Goal: Task Accomplishment & Management: Manage account settings

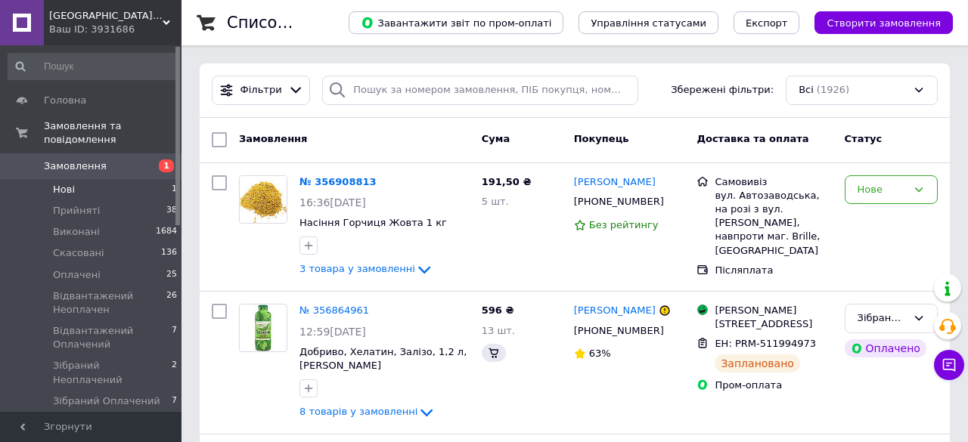
click at [86, 179] on li "Нові 1" at bounding box center [93, 189] width 186 height 21
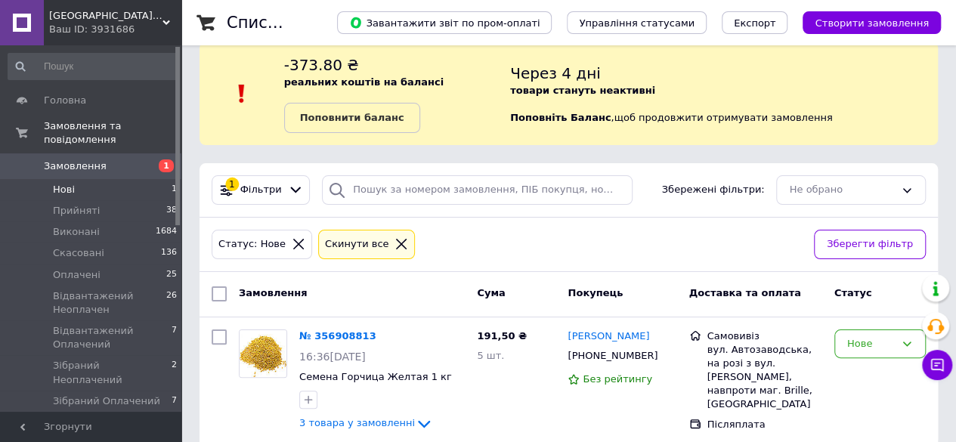
scroll to position [40, 0]
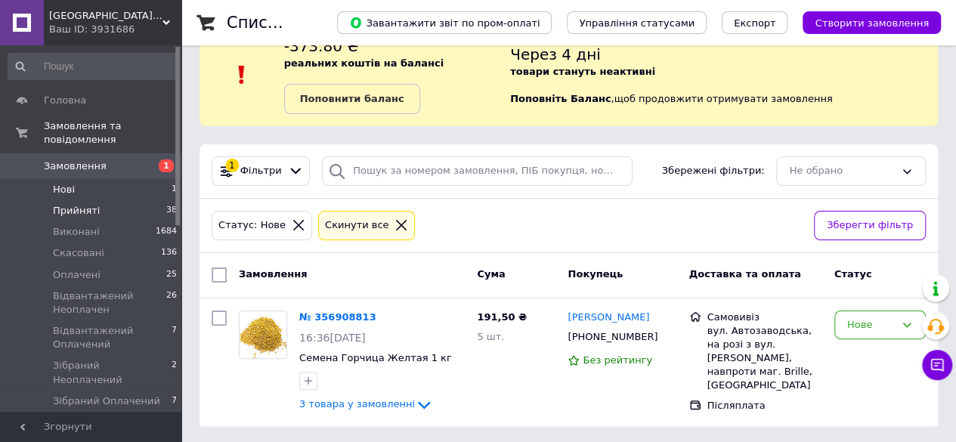
click at [109, 200] on li "Прийняті 38" at bounding box center [93, 210] width 186 height 21
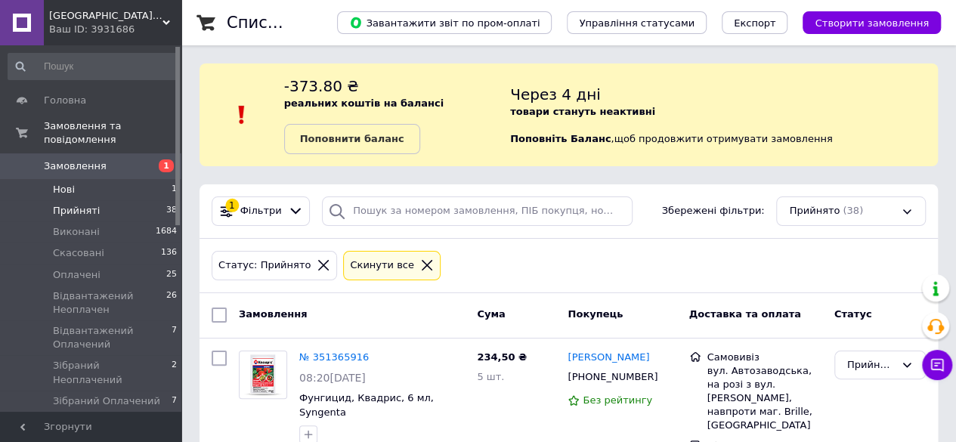
click at [89, 181] on li "Нові 1" at bounding box center [93, 189] width 186 height 21
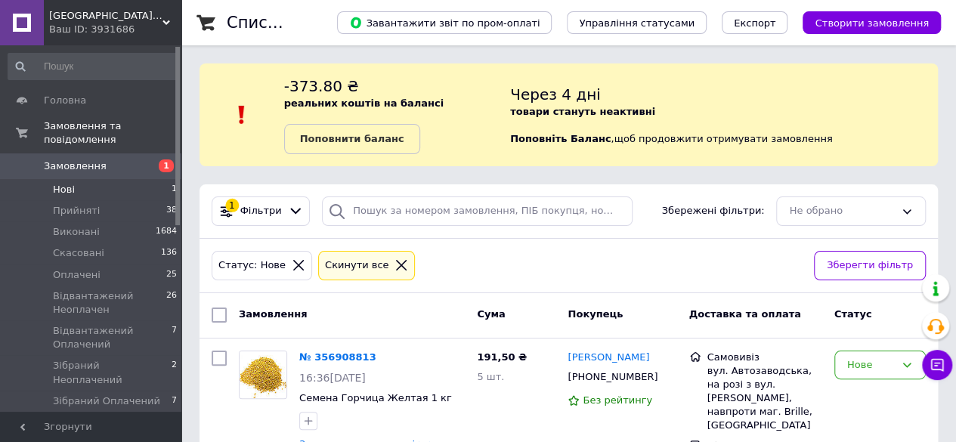
scroll to position [40, 0]
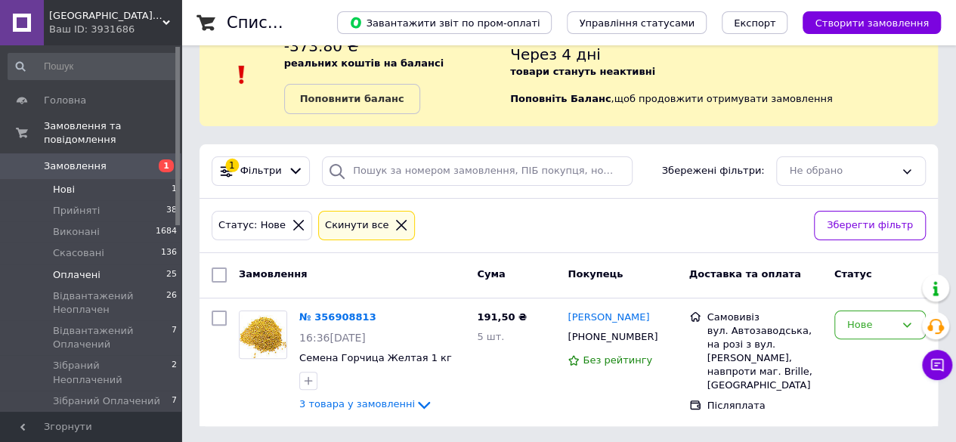
click at [92, 268] on span "Оплачені" at bounding box center [77, 275] width 48 height 14
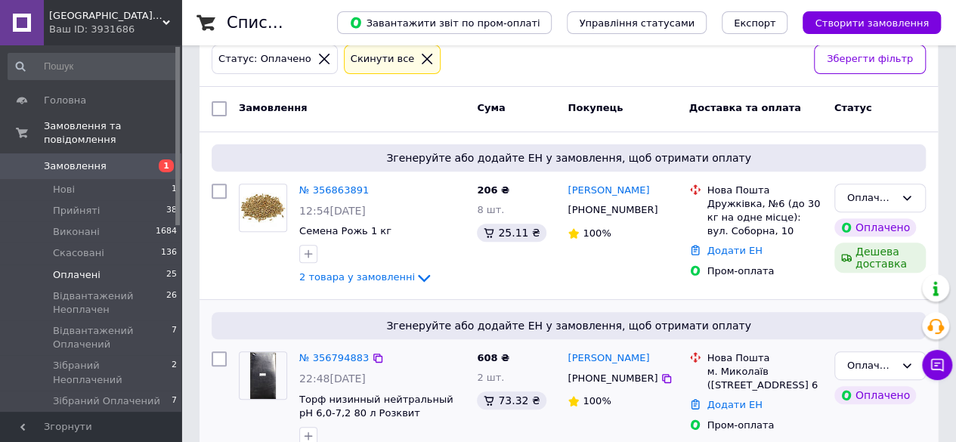
scroll to position [302, 0]
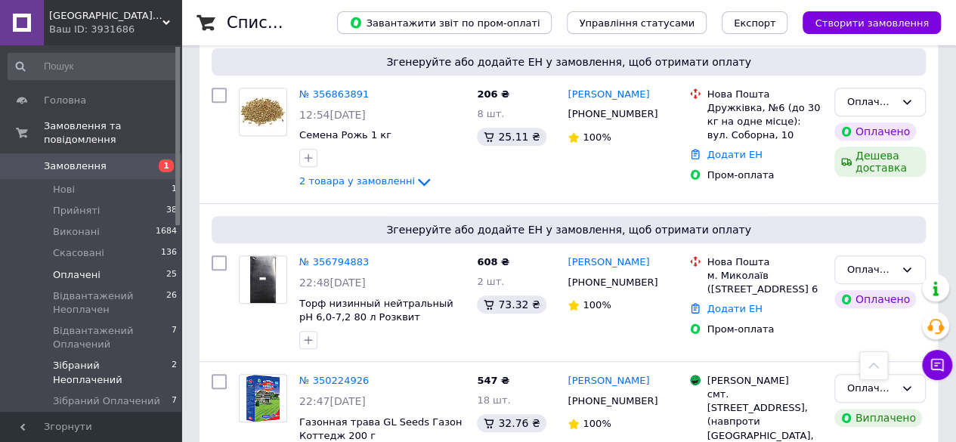
click at [89, 359] on span "Зібраний Неоплачений" at bounding box center [112, 372] width 119 height 27
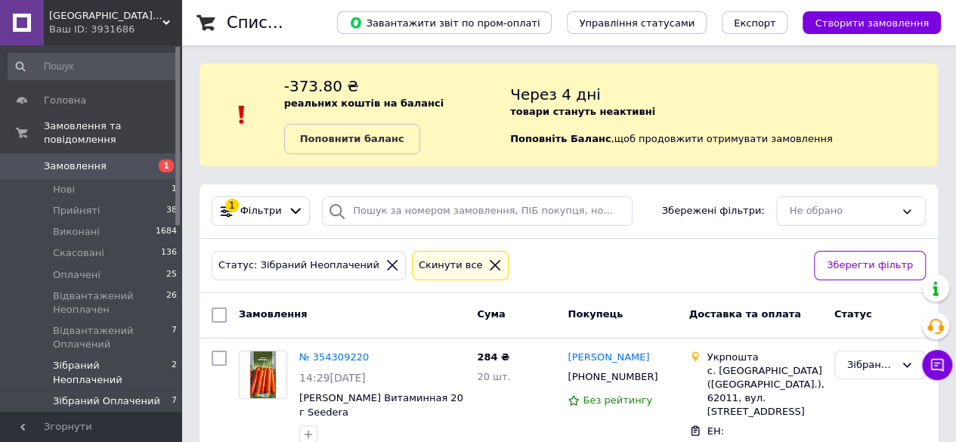
click at [136, 395] on span "Зібраний Оплачений" at bounding box center [106, 402] width 107 height 14
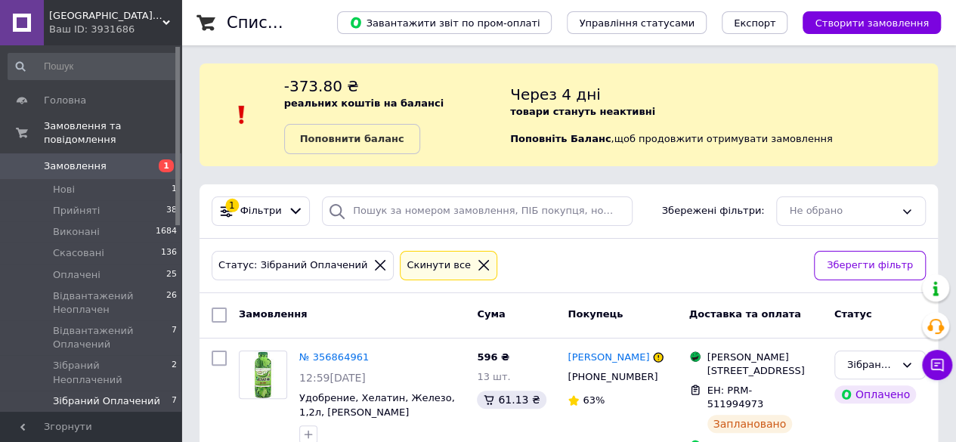
scroll to position [151, 0]
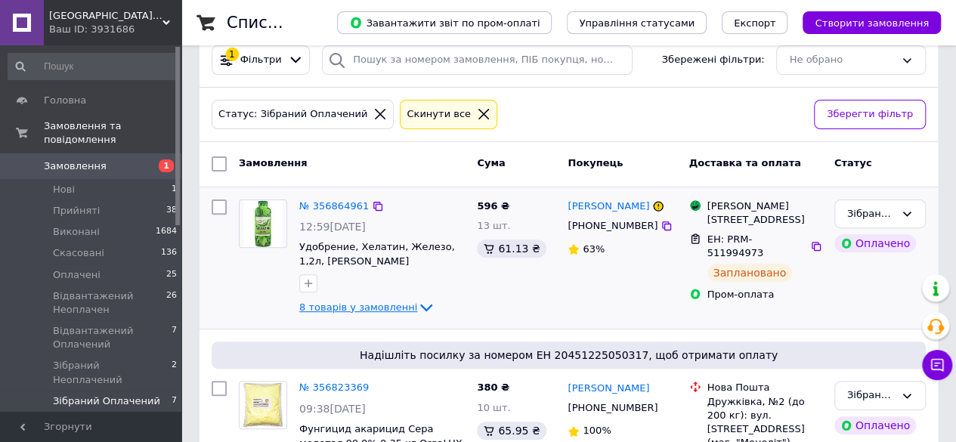
click at [373, 308] on span "8 товарів у замовленні" at bounding box center [358, 307] width 118 height 11
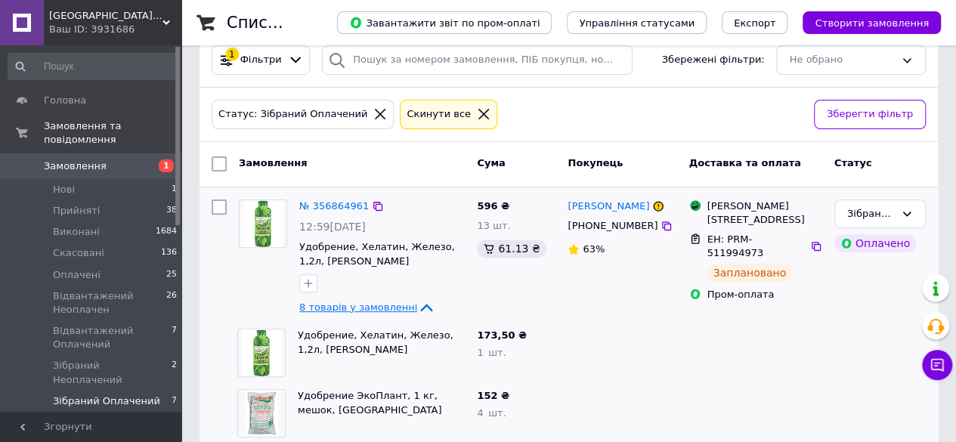
click at [375, 308] on span "8 товарів у замовленні" at bounding box center [358, 307] width 118 height 11
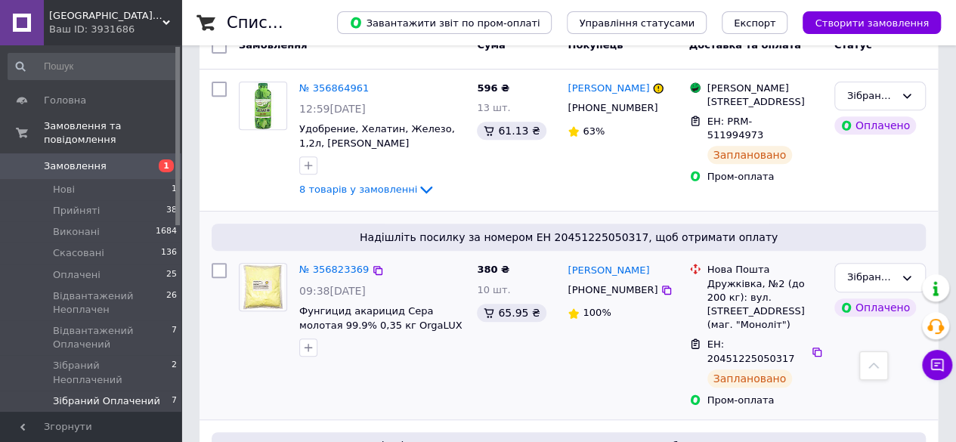
scroll to position [302, 0]
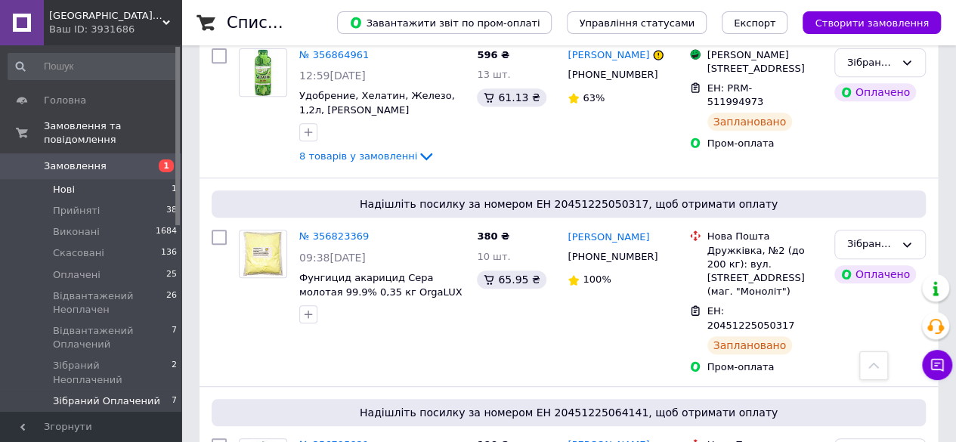
click at [88, 179] on li "Нові 1" at bounding box center [93, 189] width 186 height 21
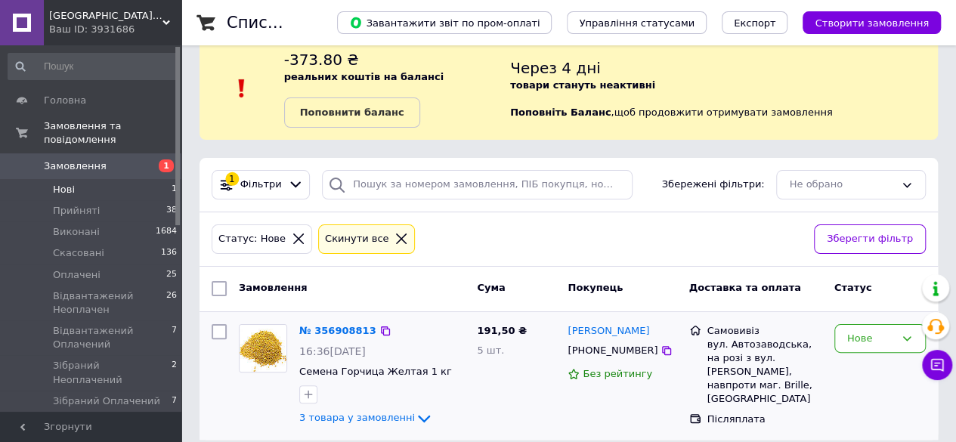
scroll to position [40, 0]
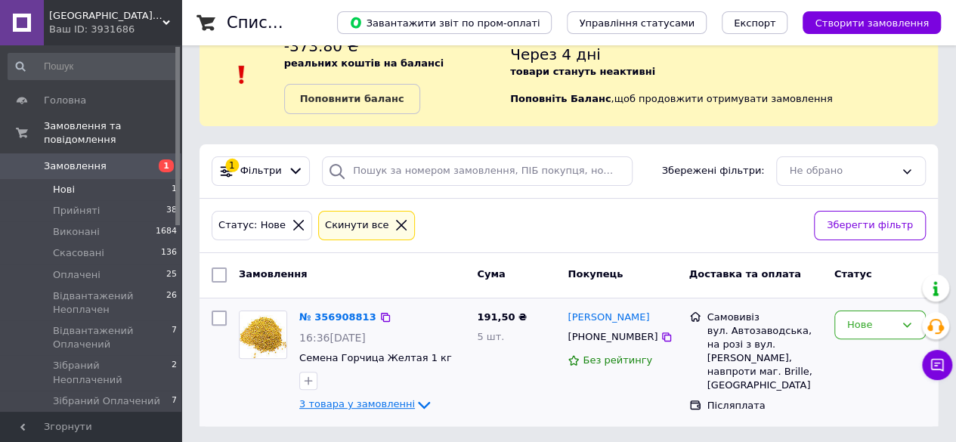
click at [373, 401] on span "3 товара у замовленні" at bounding box center [357, 404] width 116 height 11
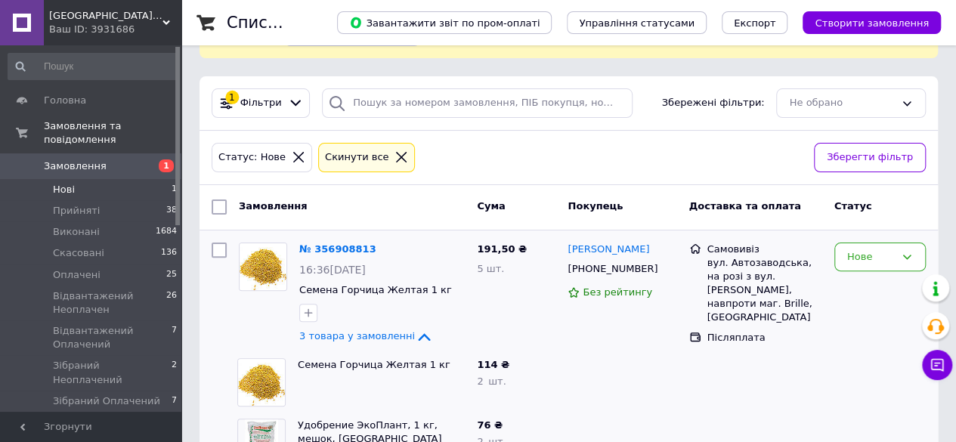
scroll to position [222, 0]
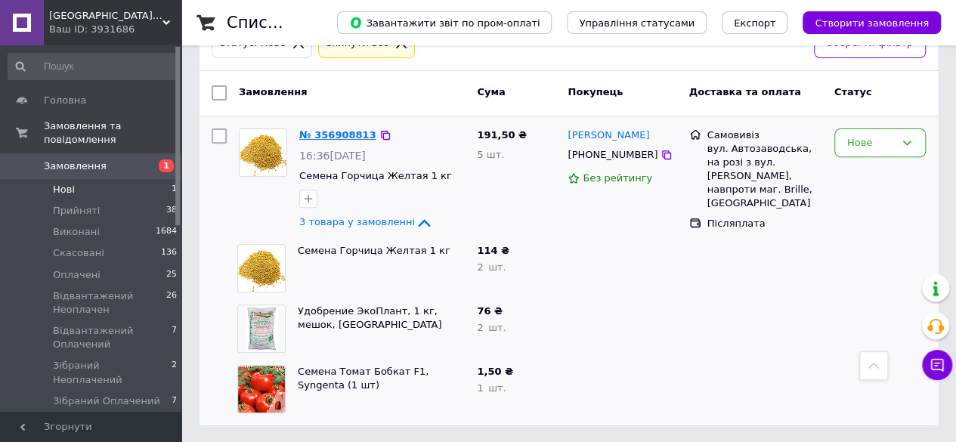
click at [349, 132] on link "№ 356908813" at bounding box center [337, 134] width 77 height 11
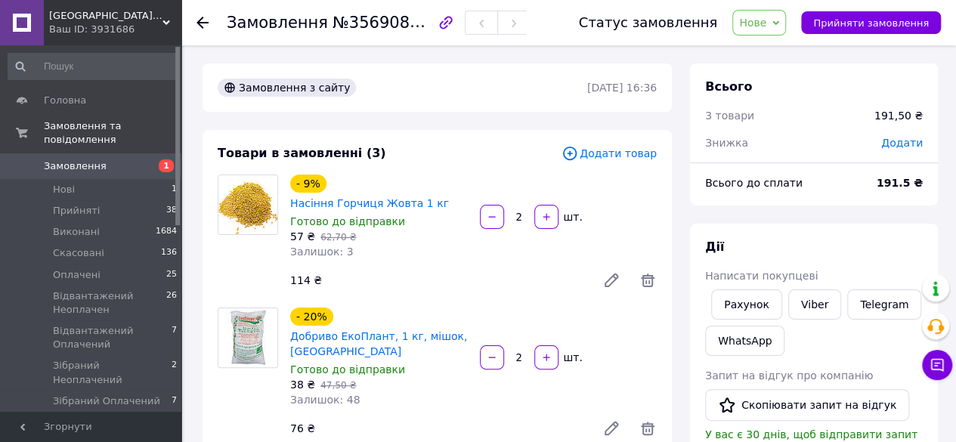
click at [627, 148] on span "Додати товар" at bounding box center [609, 153] width 95 height 17
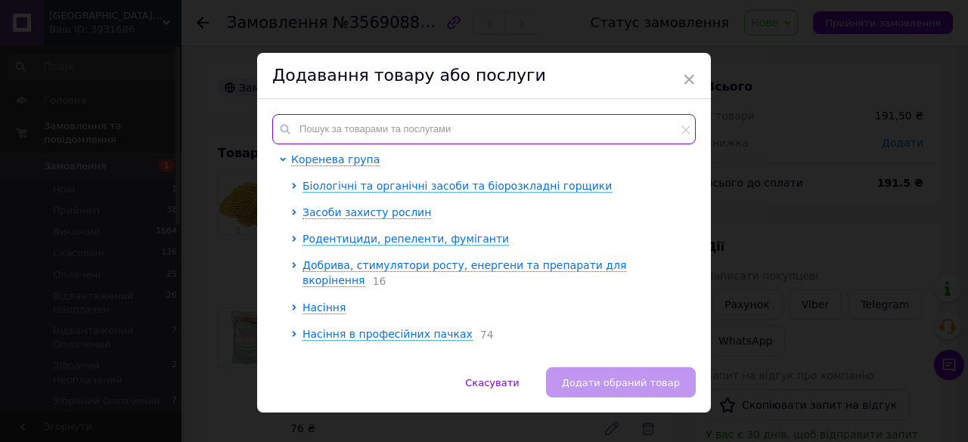
click at [466, 129] on input "text" at bounding box center [483, 129] width 423 height 30
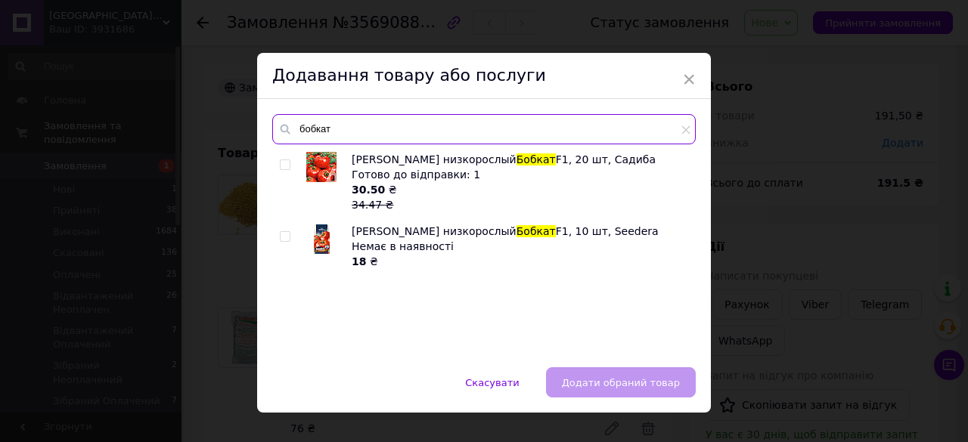
type input "бобкат"
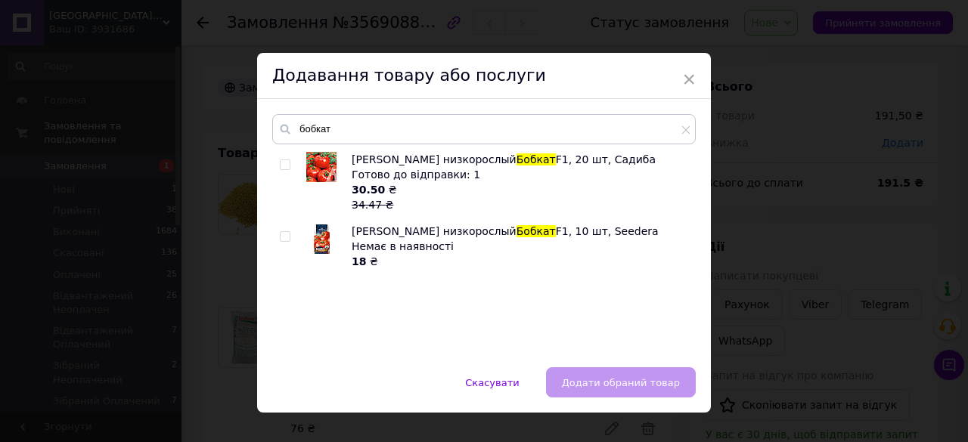
click at [283, 166] on input "checkbox" at bounding box center [285, 165] width 10 height 10
checkbox input "true"
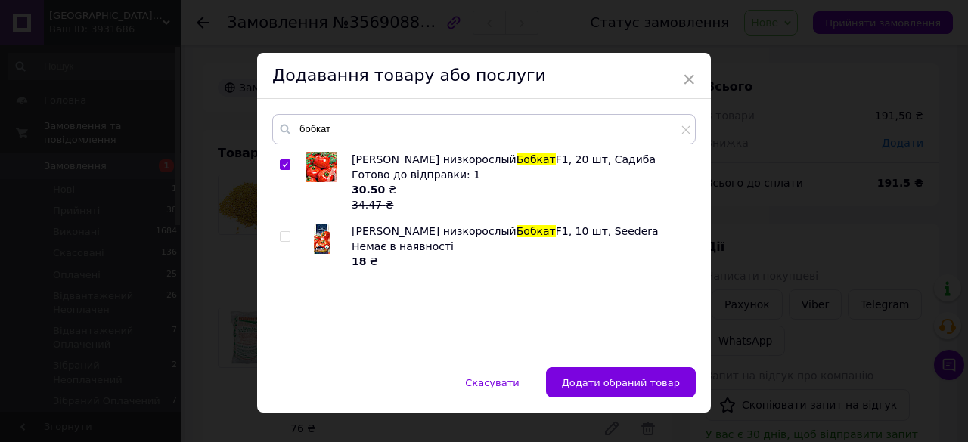
click at [615, 377] on span "Додати обраний товар" at bounding box center [621, 382] width 118 height 11
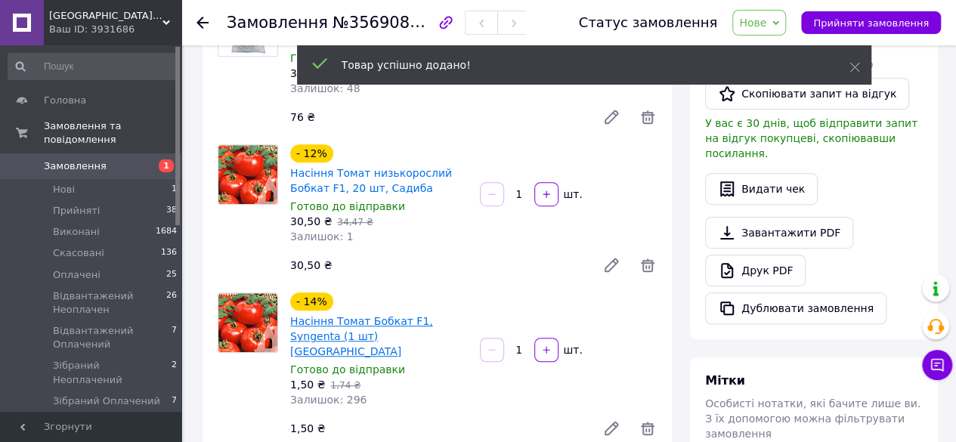
scroll to position [378, 0]
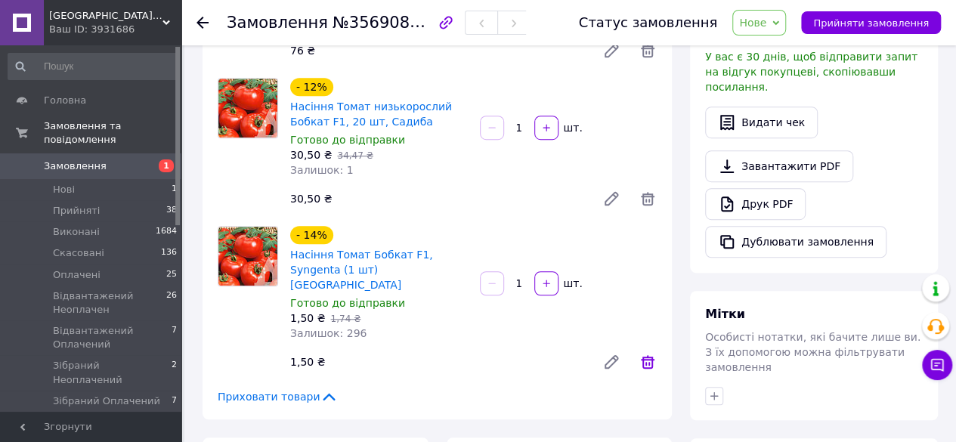
click at [648, 353] on icon at bounding box center [648, 362] width 18 height 18
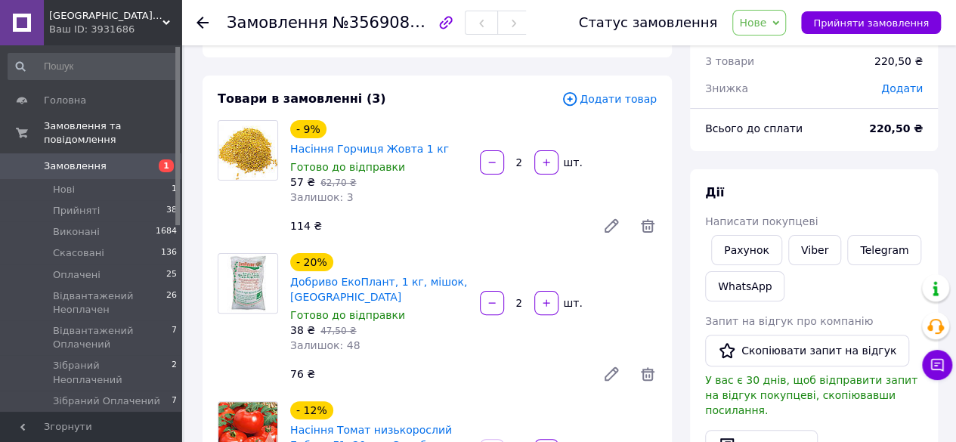
scroll to position [0, 0]
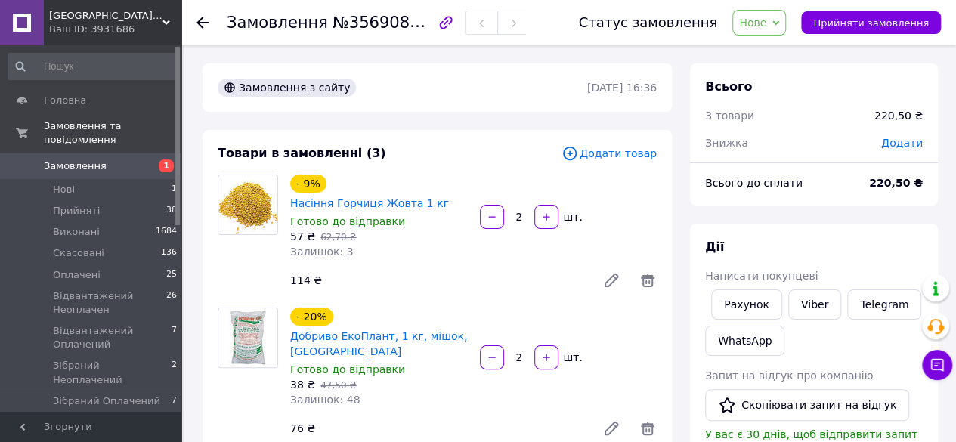
click at [200, 22] on use at bounding box center [203, 23] width 12 height 12
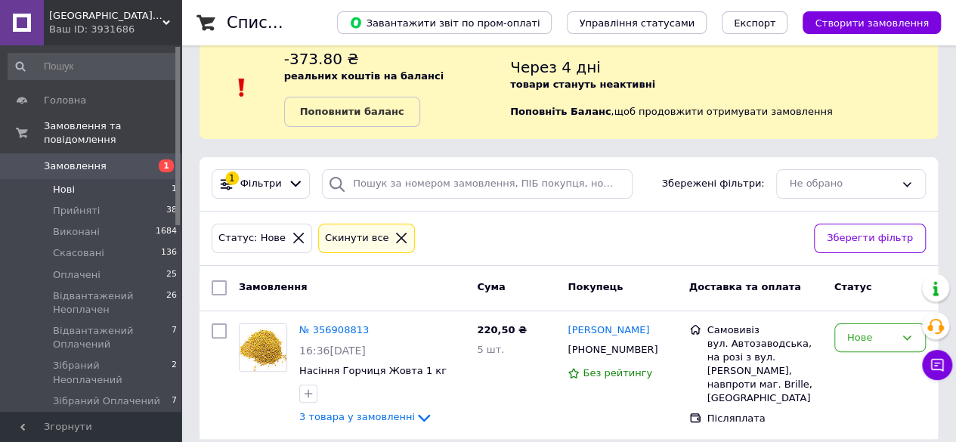
scroll to position [40, 0]
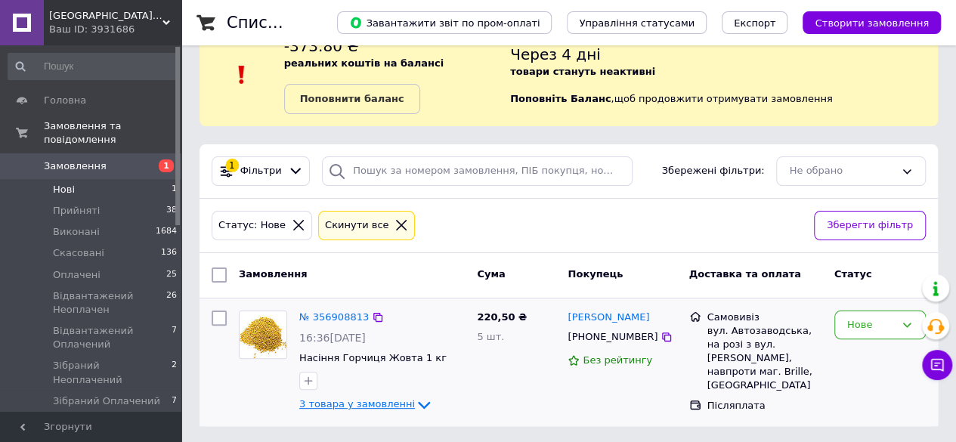
click at [384, 400] on span "3 товара у замовленні" at bounding box center [357, 404] width 116 height 11
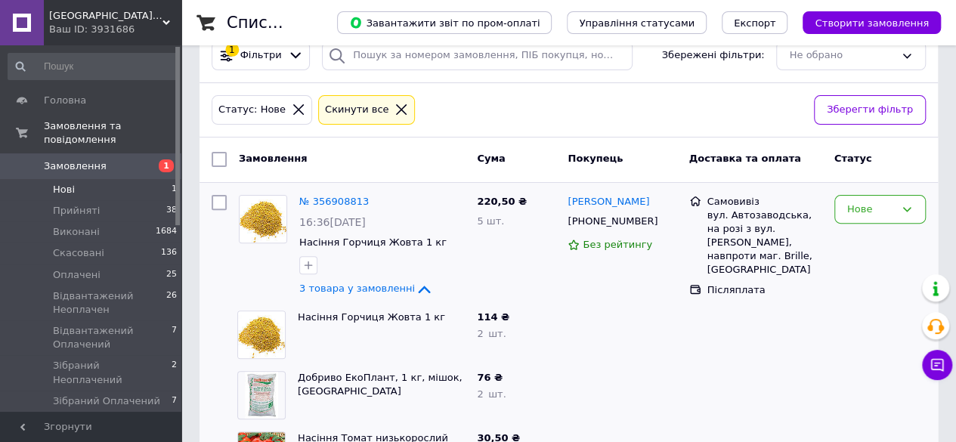
scroll to position [222, 0]
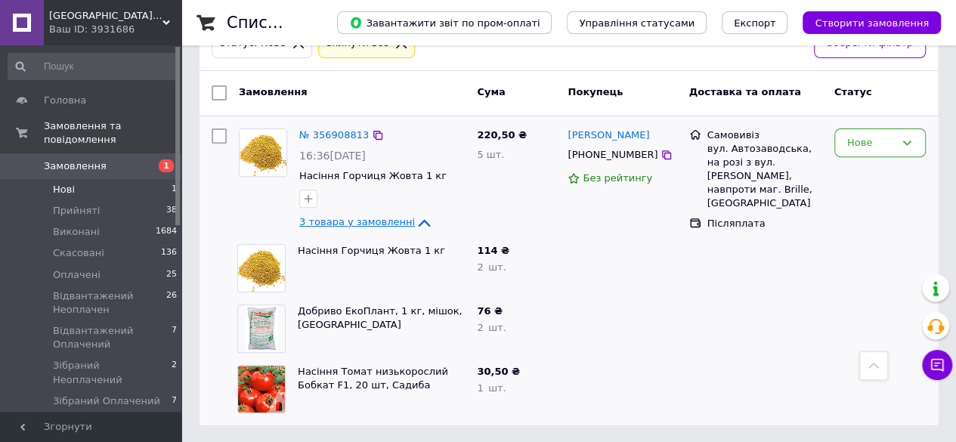
click at [373, 219] on span "3 товара у замовленні" at bounding box center [357, 222] width 116 height 11
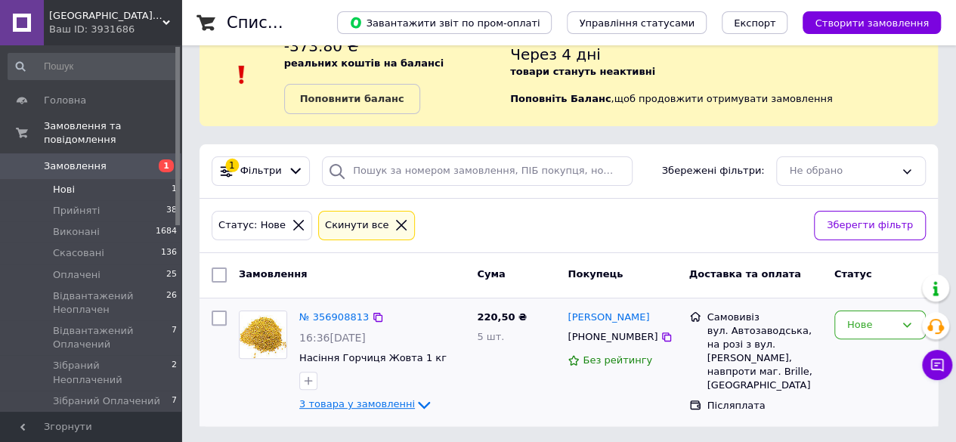
click at [355, 405] on span "3 товара у замовленні" at bounding box center [357, 404] width 116 height 11
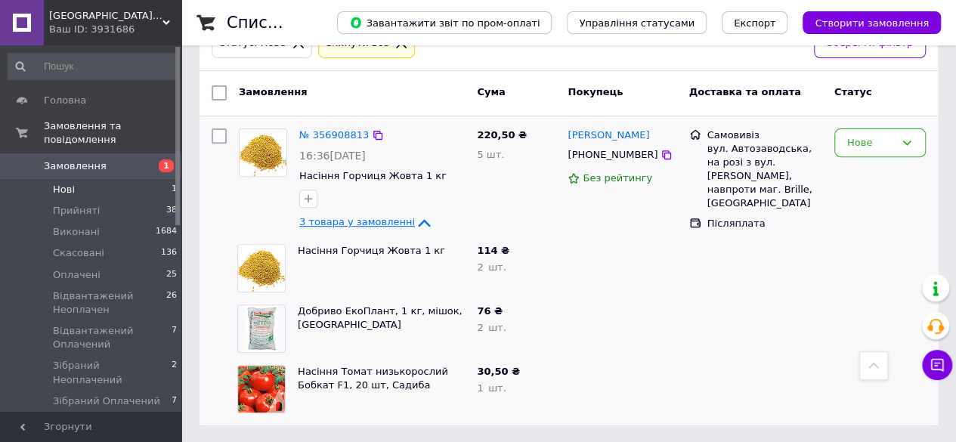
click at [370, 219] on span "3 товара у замовленні" at bounding box center [357, 222] width 116 height 11
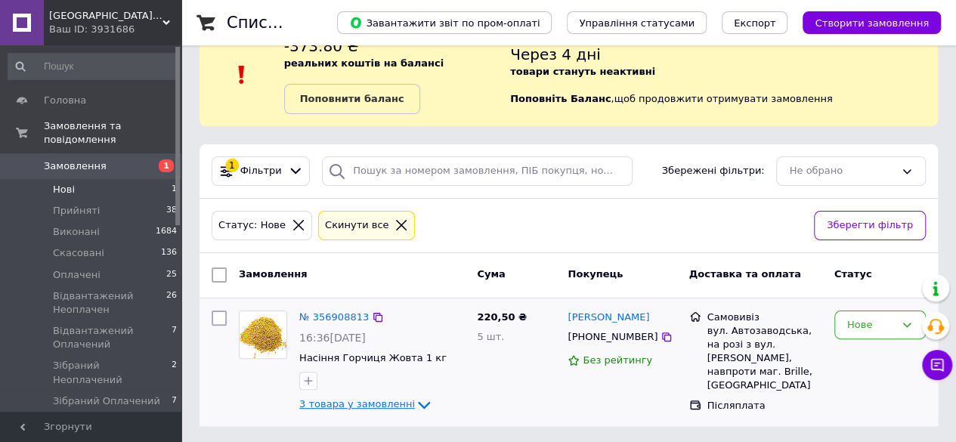
click at [381, 400] on span "3 товара у замовленні" at bounding box center [357, 404] width 116 height 11
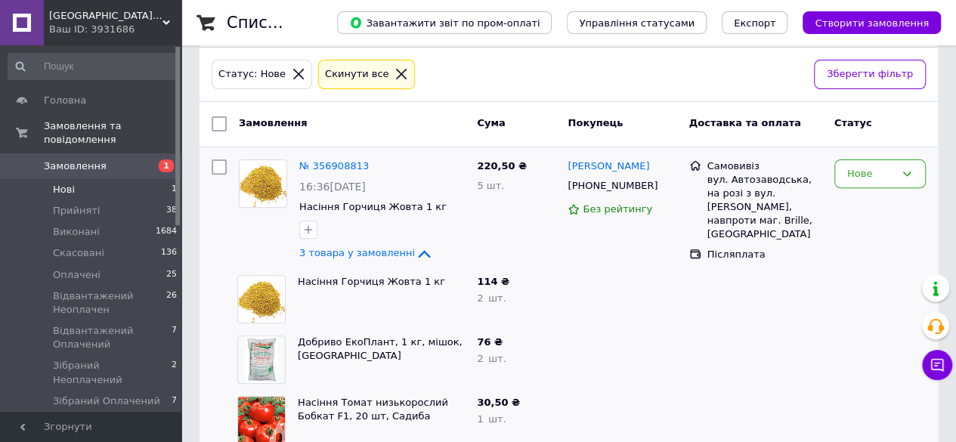
scroll to position [222, 0]
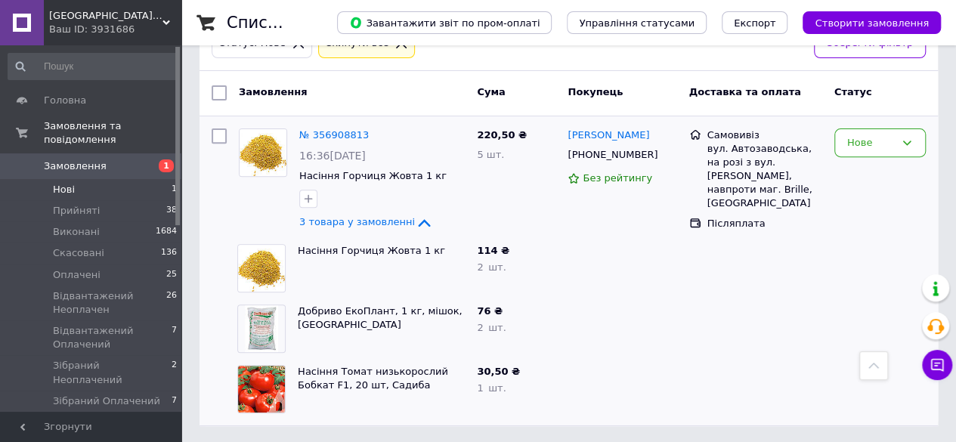
drag, startPoint x: 925, startPoint y: 312, endPoint x: 552, endPoint y: 351, distance: 375.4
click at [916, 320] on body "GARDEN GARDEN - фермерський центр Ваш ID: 3931686 [GEOGRAPHIC_DATA] - фермерськ…" at bounding box center [478, 111] width 956 height 667
click at [621, 305] on div at bounding box center [622, 329] width 121 height 60
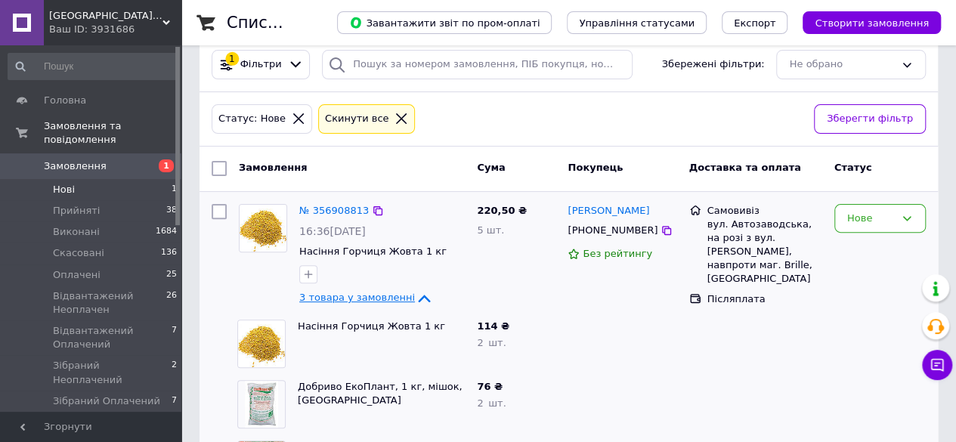
click at [376, 294] on span "3 товара у замовленні" at bounding box center [357, 298] width 116 height 11
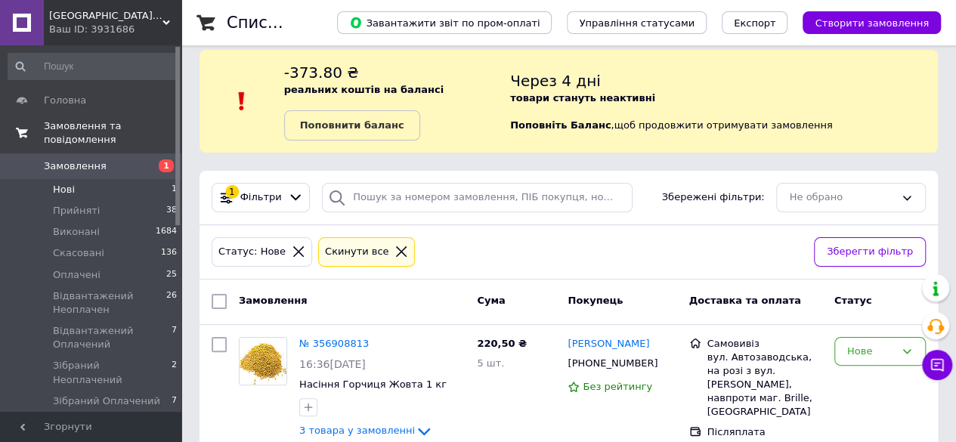
scroll to position [0, 0]
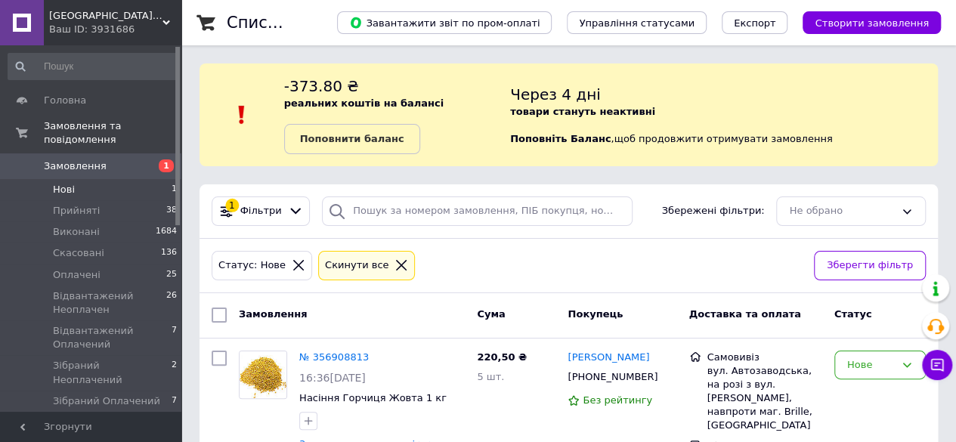
click at [97, 179] on li "Нові 1" at bounding box center [93, 189] width 186 height 21
click at [103, 200] on li "Прийняті 38" at bounding box center [93, 210] width 186 height 21
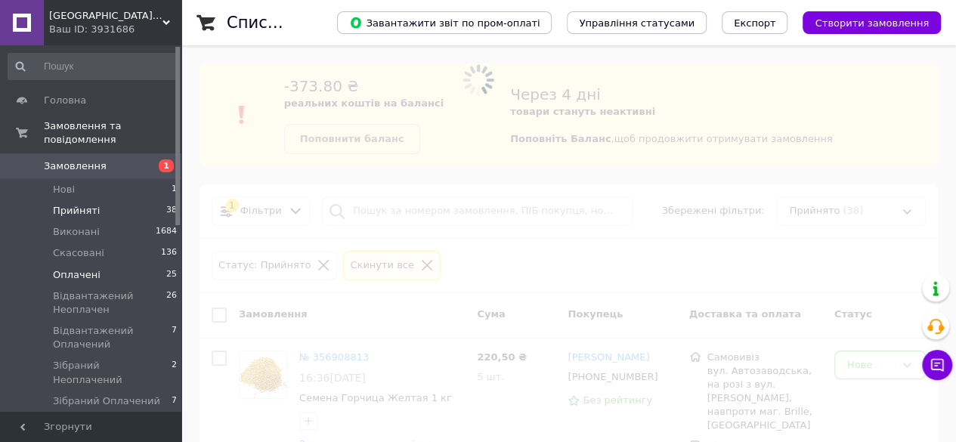
click at [78, 268] on span "Оплачені" at bounding box center [77, 275] width 48 height 14
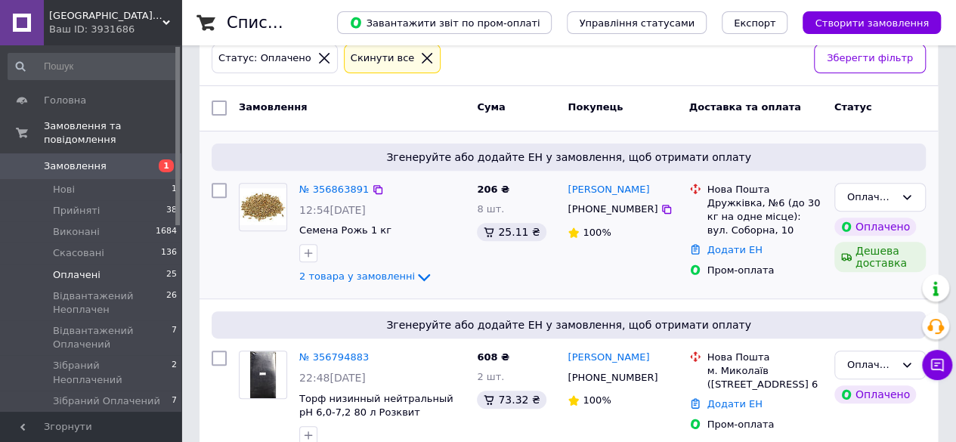
scroll to position [227, 0]
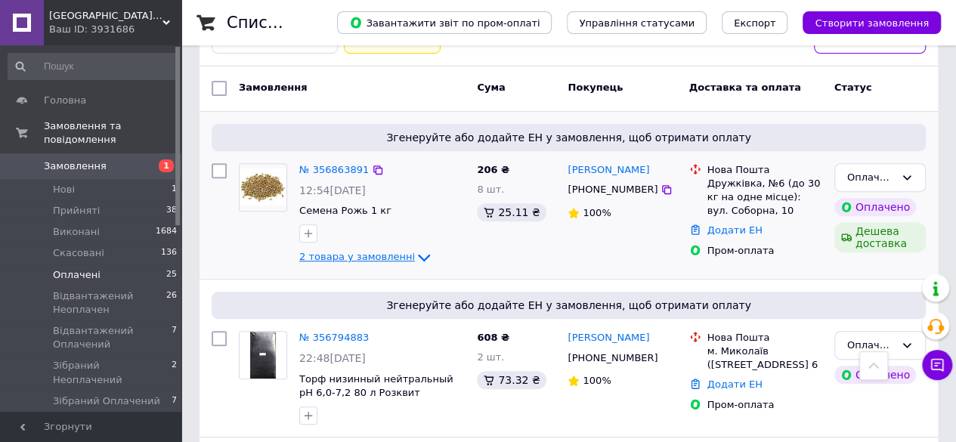
click at [367, 259] on span "2 товара у замовленні" at bounding box center [357, 257] width 116 height 11
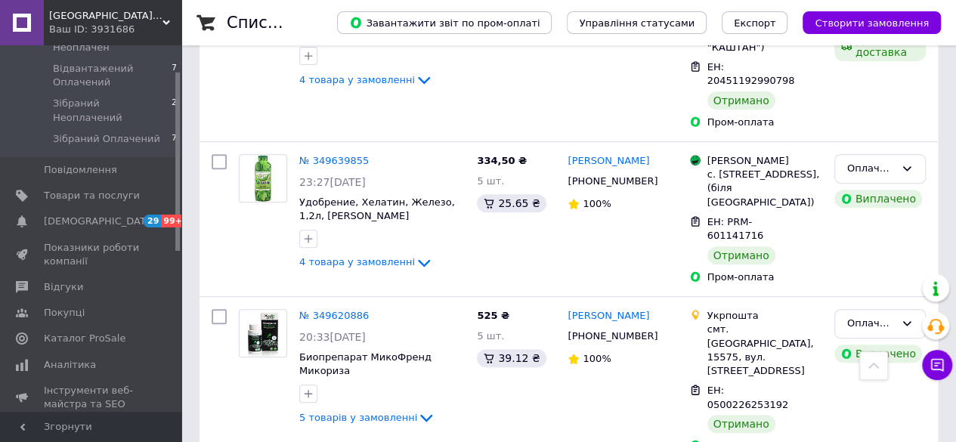
scroll to position [378, 0]
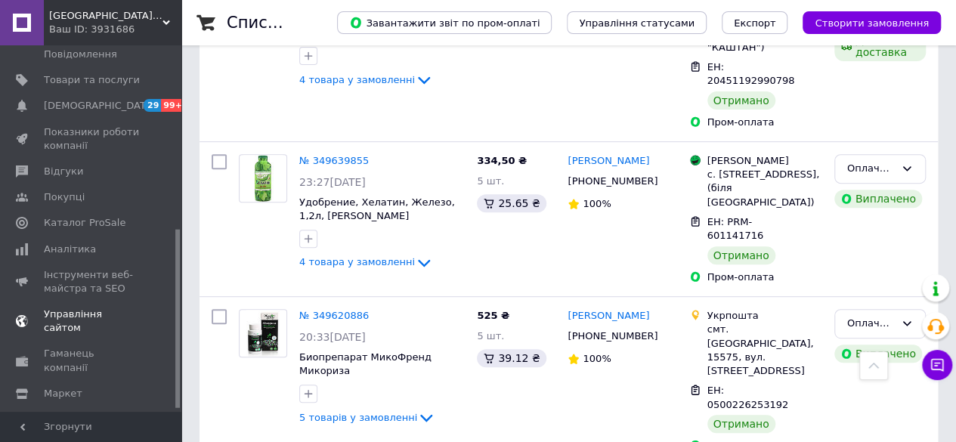
click at [81, 308] on span "Управління сайтом" at bounding box center [92, 321] width 96 height 27
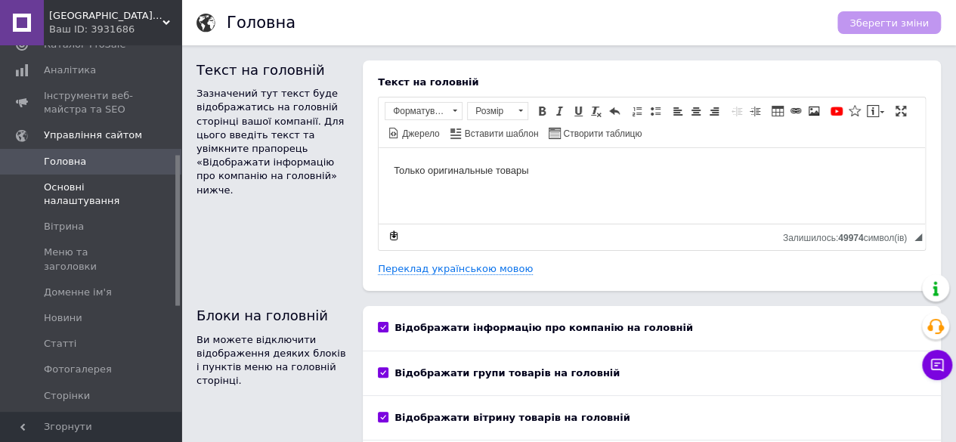
click at [83, 194] on span "Основні налаштування" at bounding box center [92, 194] width 96 height 27
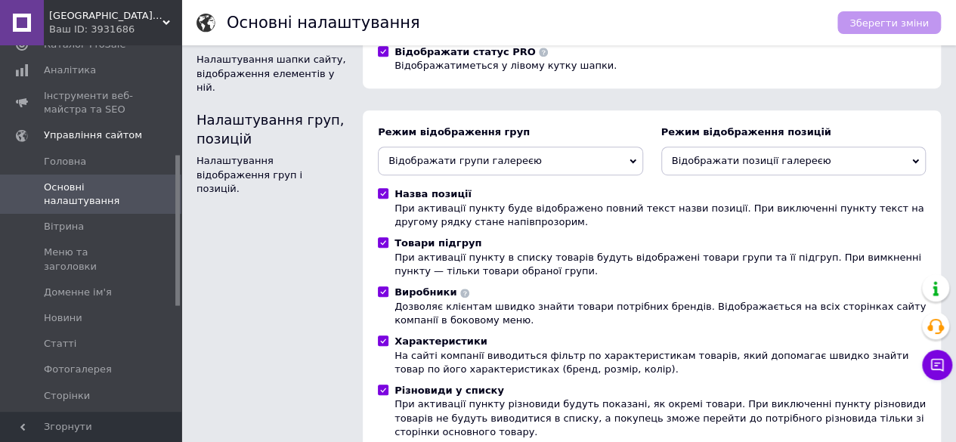
scroll to position [302, 0]
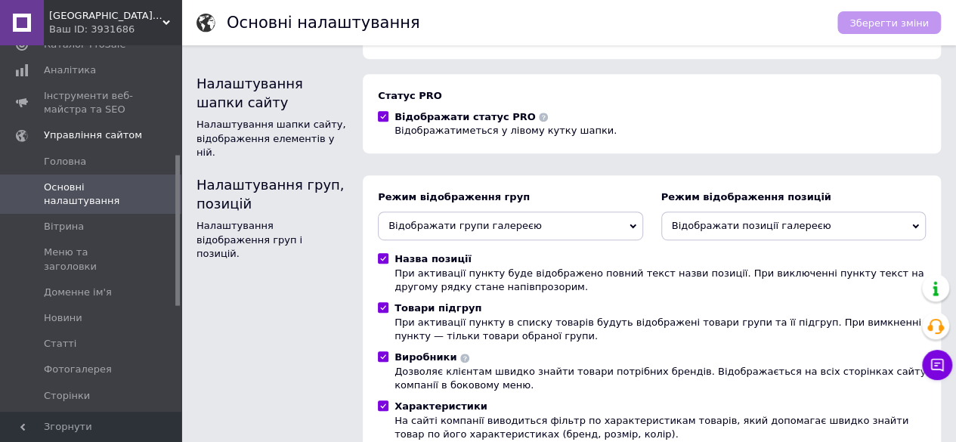
click at [539, 117] on icon at bounding box center [543, 117] width 9 height 9
click at [465, 150] on div "Статус PRO Відображати статус PRO Відображатиметься у лівому кутку шапки." at bounding box center [652, 113] width 578 height 79
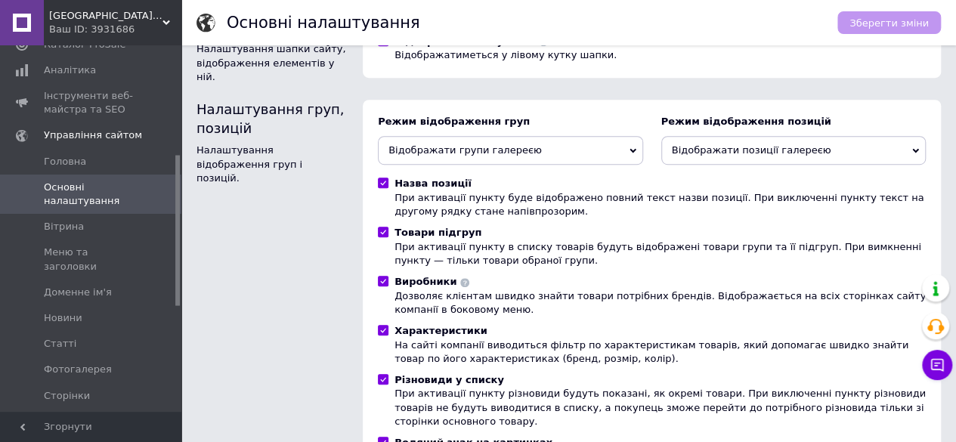
scroll to position [529, 0]
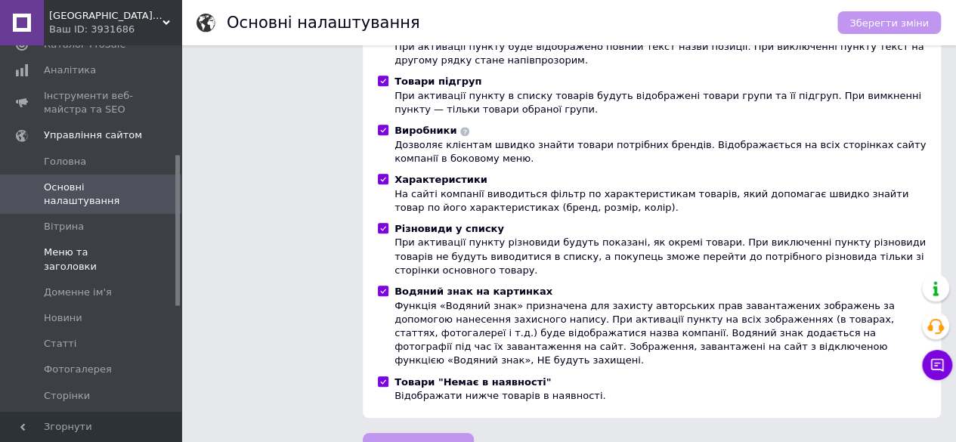
click at [96, 251] on span "Меню та заголовки" at bounding box center [92, 259] width 96 height 27
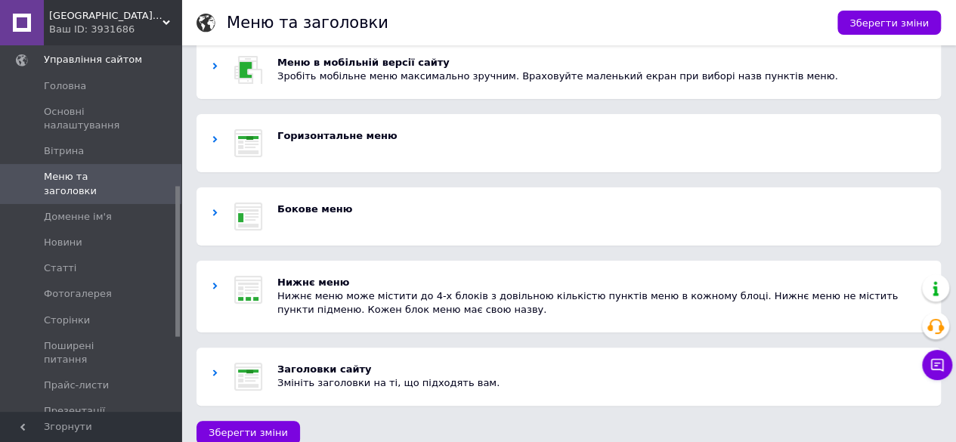
scroll to position [36, 0]
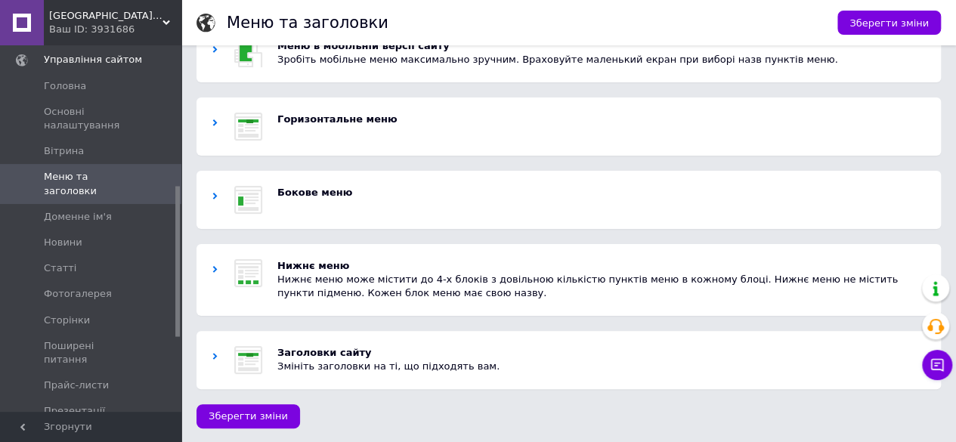
click at [214, 122] on icon at bounding box center [215, 122] width 7 height 7
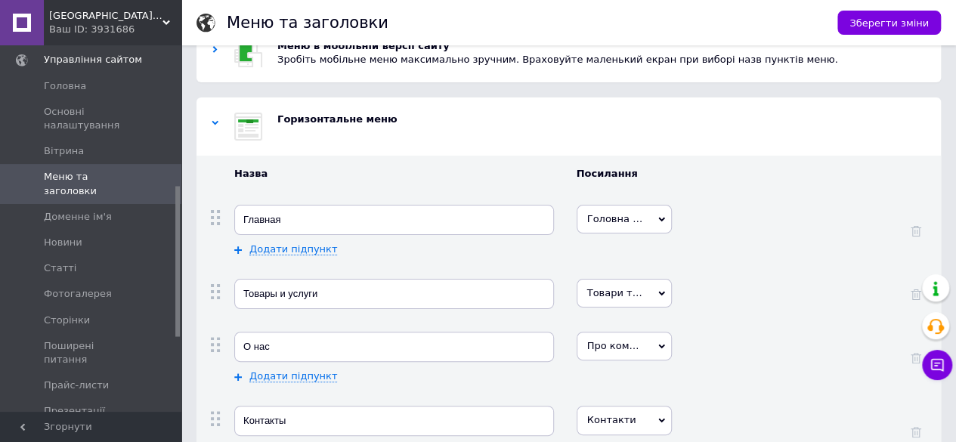
click at [218, 124] on icon at bounding box center [215, 122] width 7 height 7
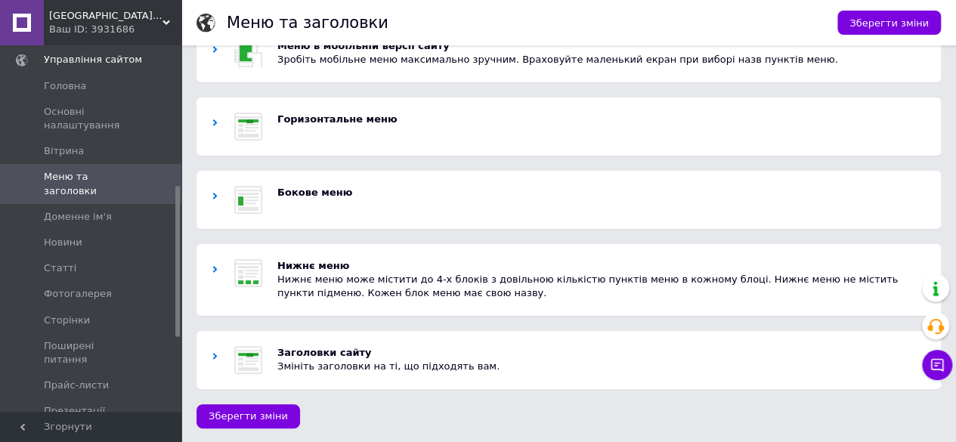
click at [217, 357] on icon at bounding box center [215, 356] width 7 height 7
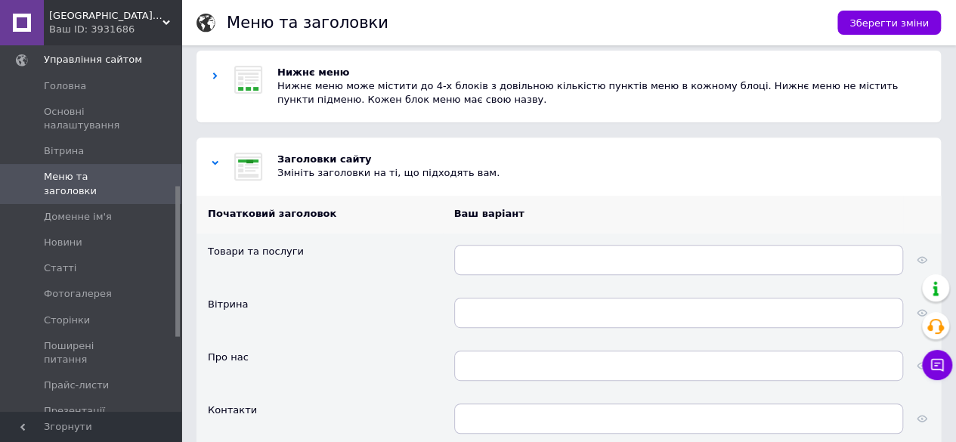
scroll to position [263, 0]
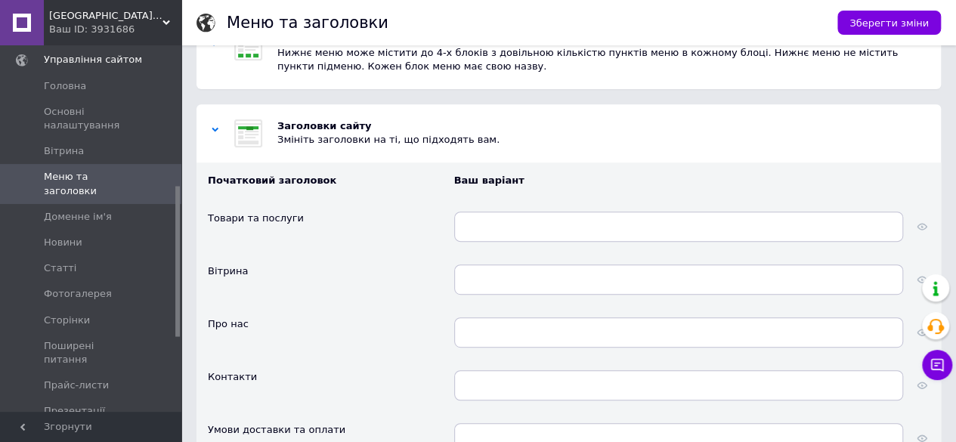
click at [214, 129] on use at bounding box center [215, 129] width 7 height 5
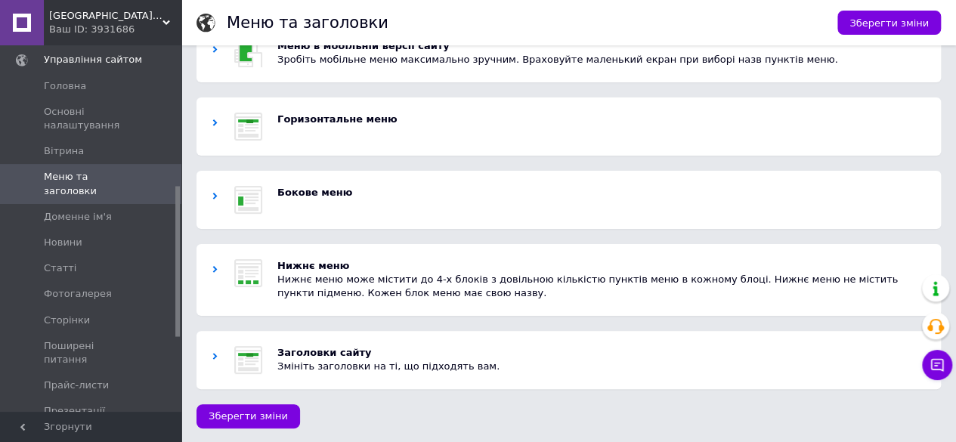
scroll to position [0, 0]
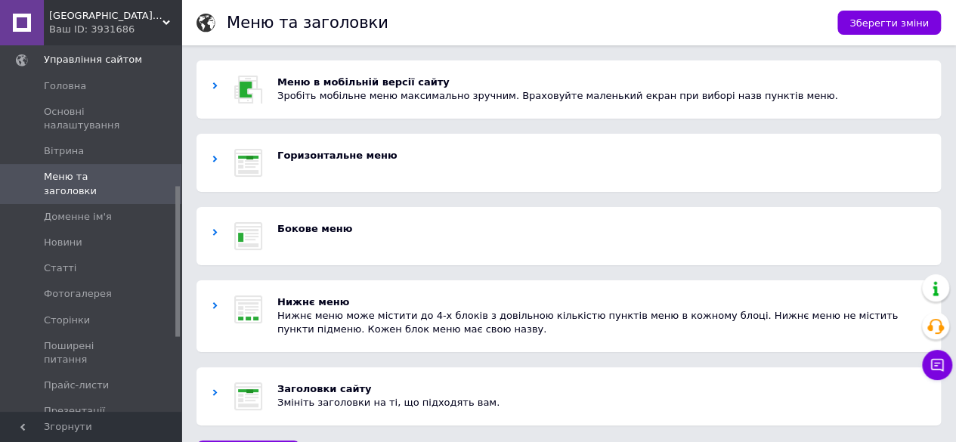
click at [216, 234] on icon at bounding box center [215, 232] width 7 height 7
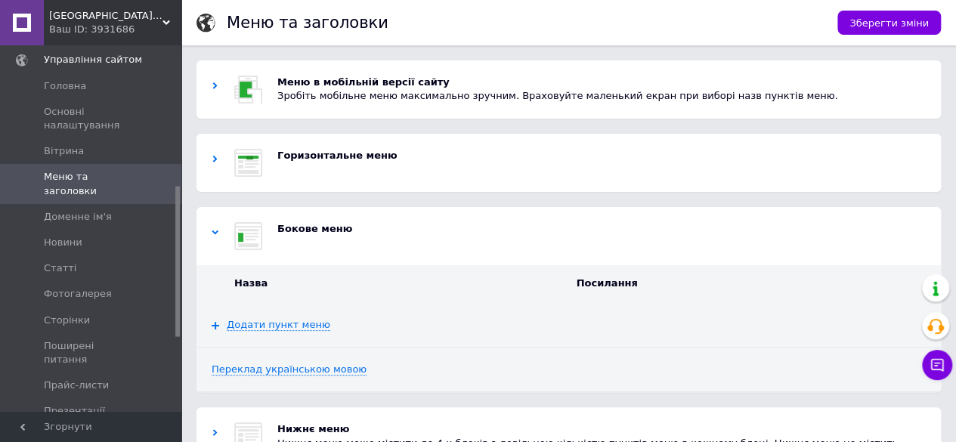
click at [216, 234] on icon at bounding box center [215, 232] width 7 height 7
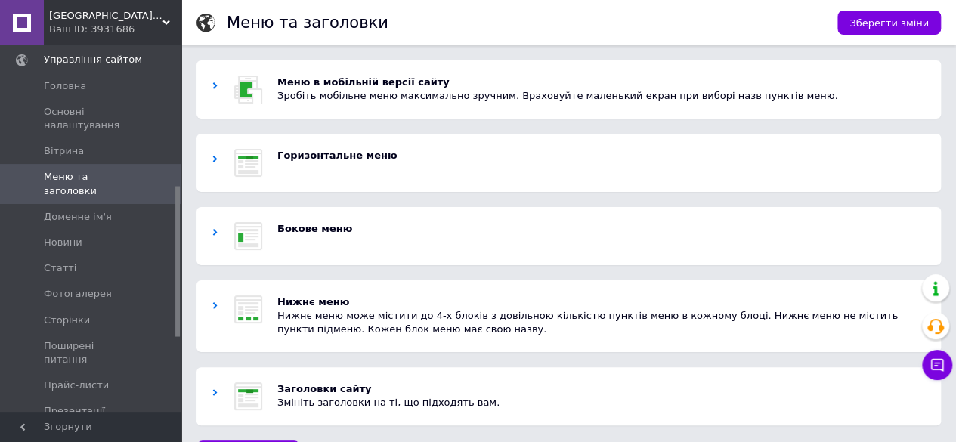
click at [215, 161] on icon at bounding box center [215, 159] width 7 height 7
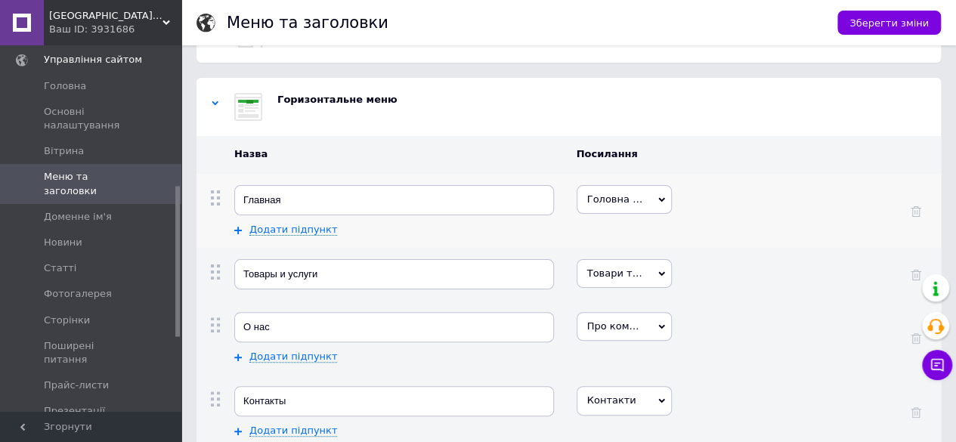
scroll to position [76, 0]
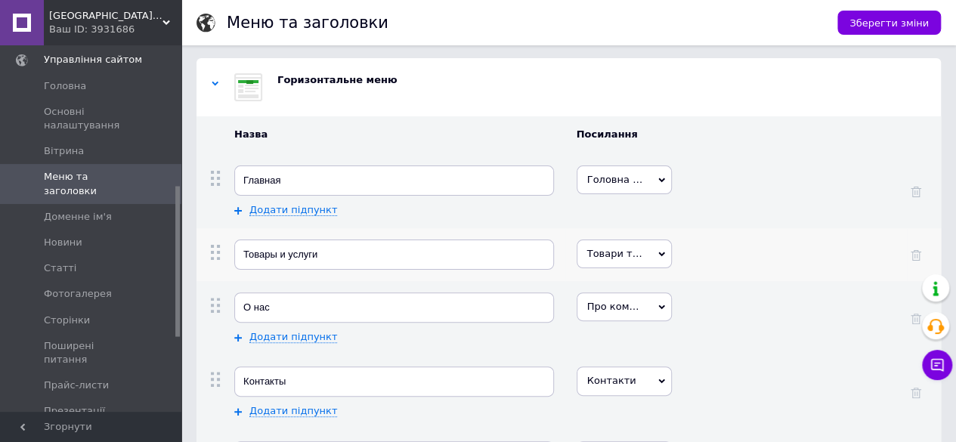
click at [214, 253] on icon at bounding box center [215, 252] width 15 height 15
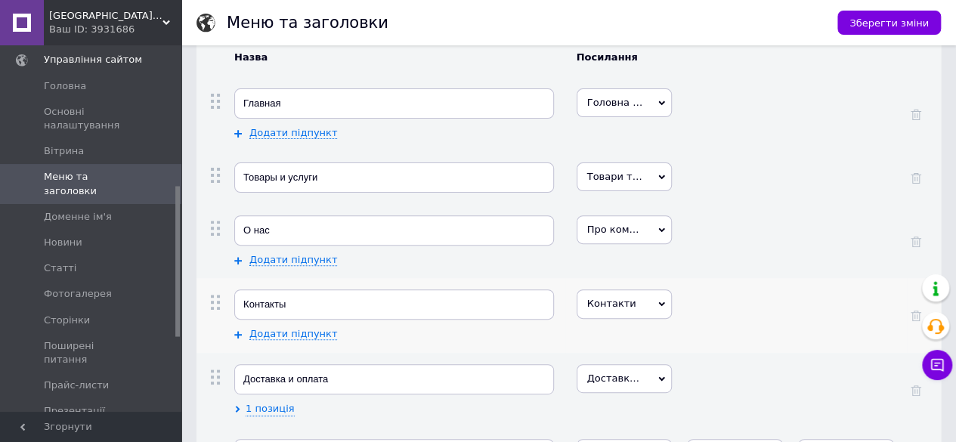
scroll to position [227, 0]
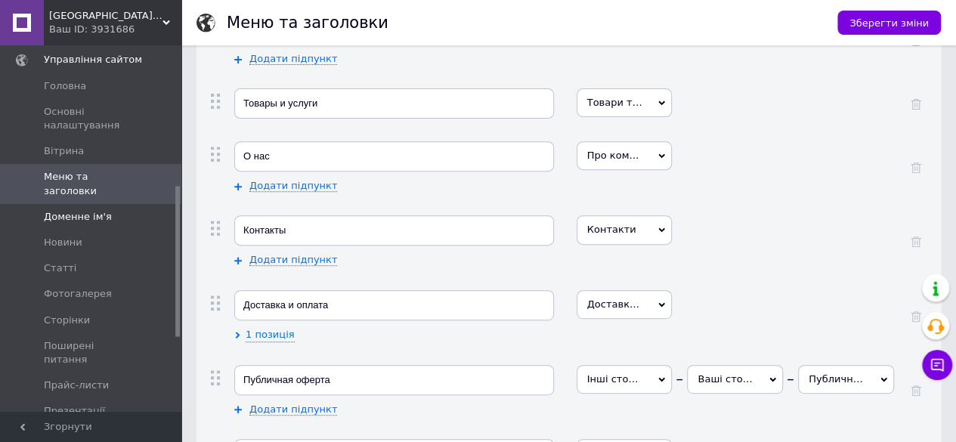
click at [85, 210] on span "Доменне ім'я" at bounding box center [78, 217] width 68 height 14
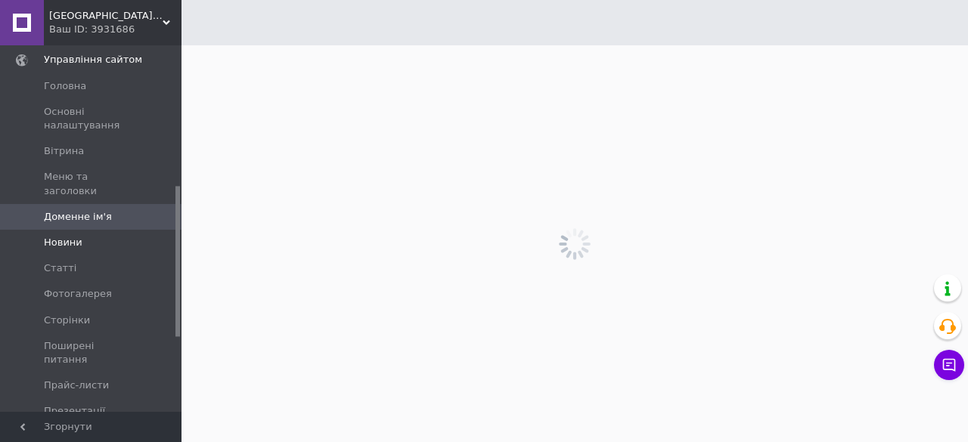
click at [85, 236] on span "Новини" at bounding box center [92, 243] width 96 height 14
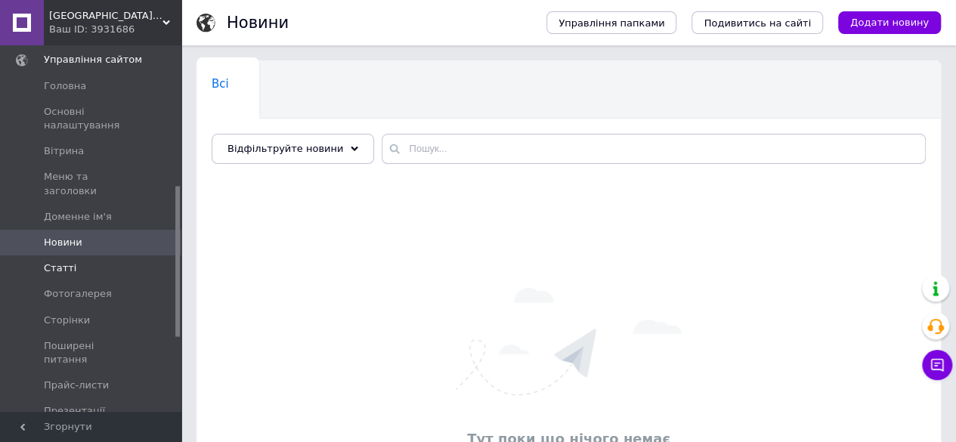
click at [86, 262] on span "Статті" at bounding box center [92, 269] width 96 height 14
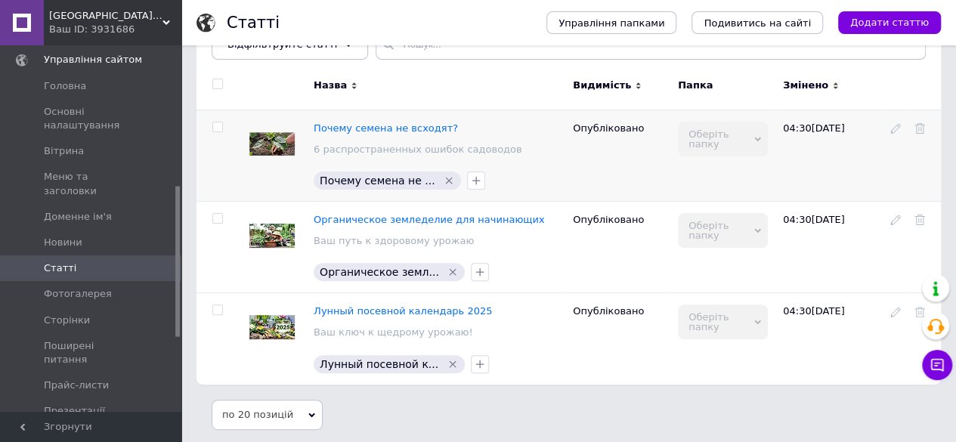
scroll to position [104, 0]
click at [82, 287] on span "Фотогалерея" at bounding box center [78, 294] width 68 height 14
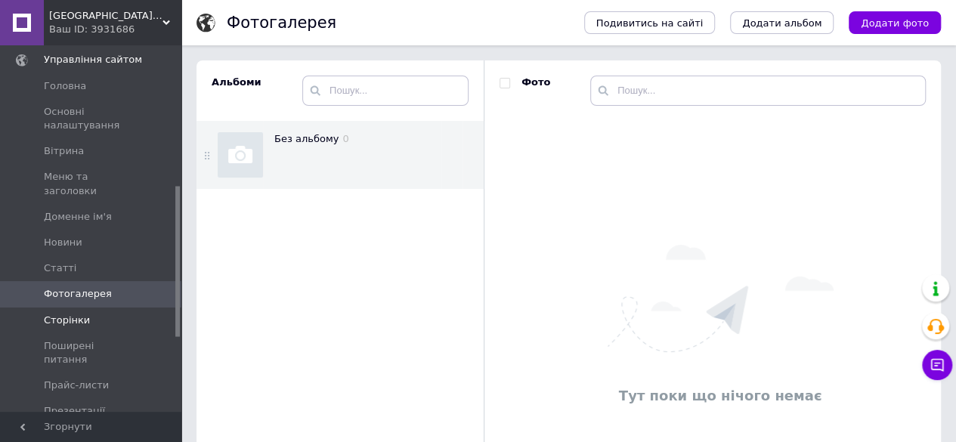
click at [53, 314] on span "Сторінки" at bounding box center [67, 321] width 46 height 14
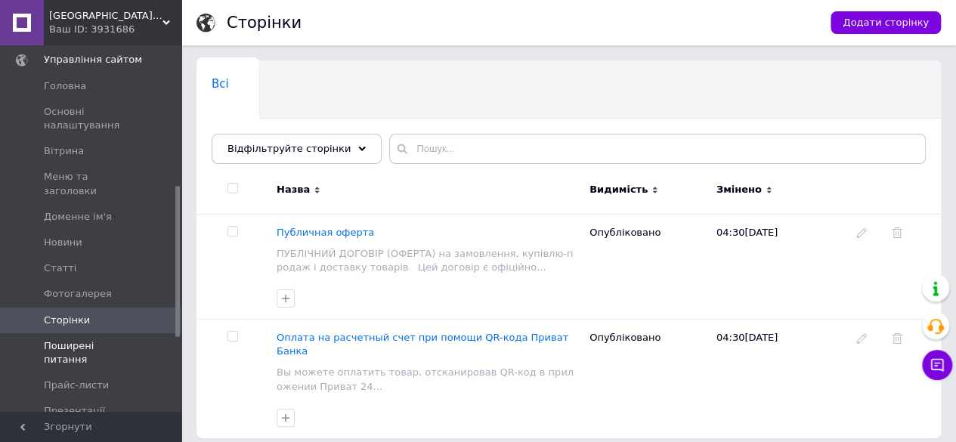
click at [100, 339] on span "Поширені питання" at bounding box center [92, 352] width 96 height 27
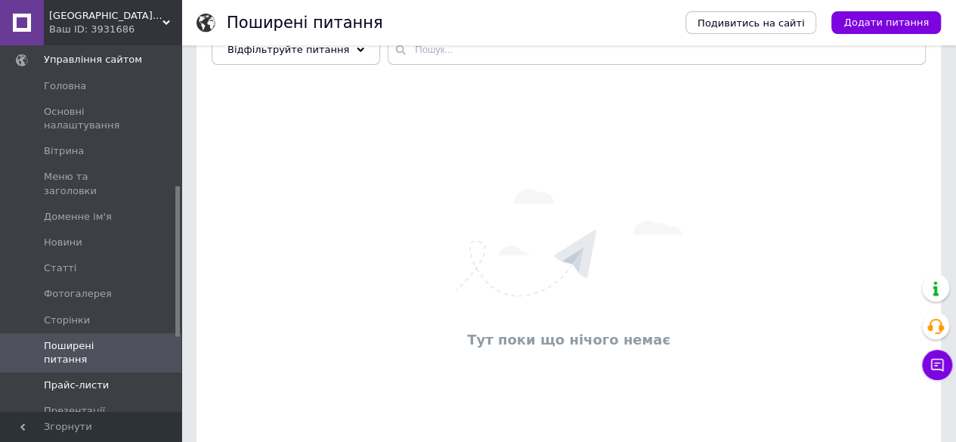
scroll to position [151, 0]
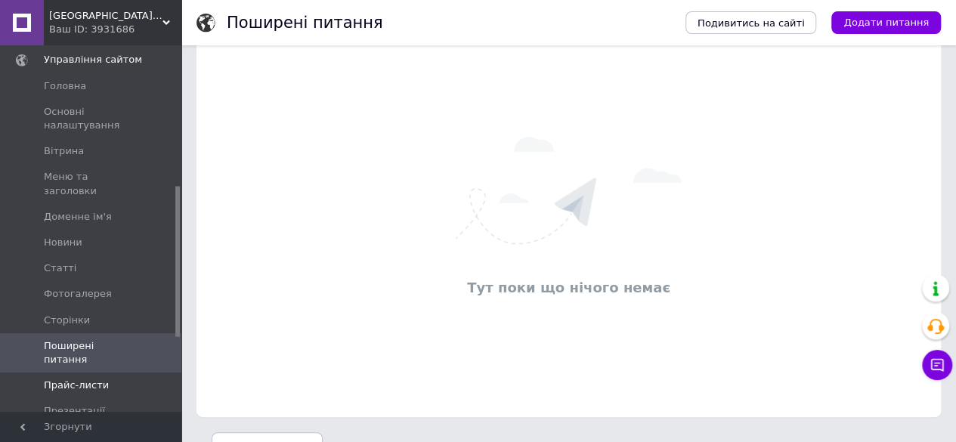
click at [92, 379] on span "Прайс-листи" at bounding box center [76, 386] width 65 height 14
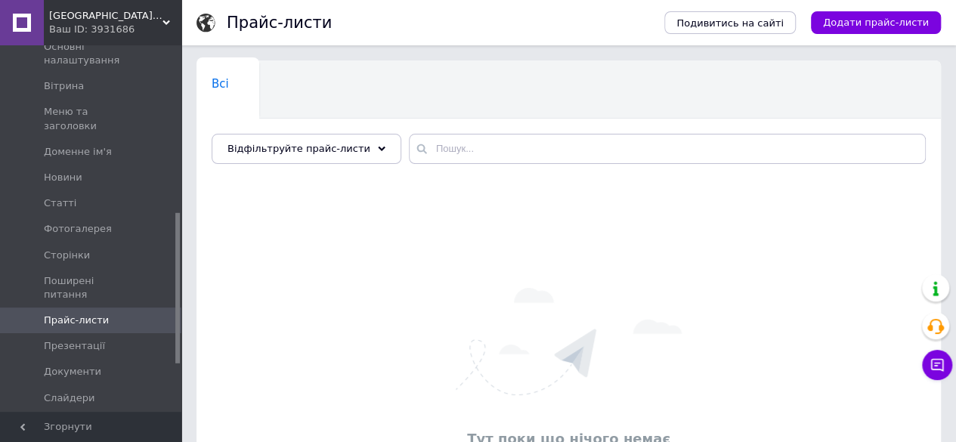
scroll to position [491, 0]
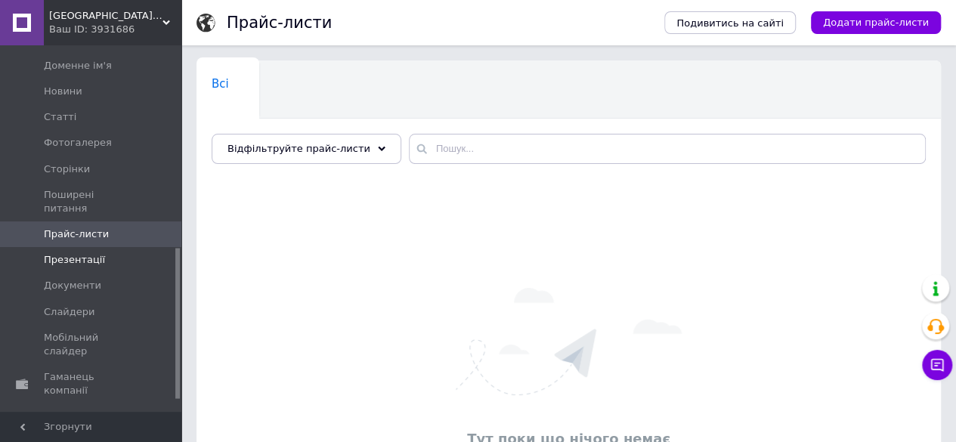
click at [104, 247] on link "Презентації" at bounding box center [93, 260] width 186 height 26
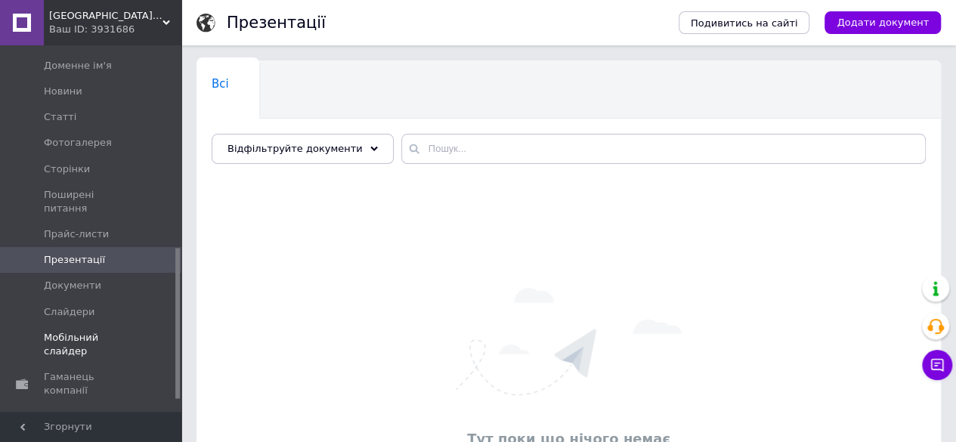
click at [107, 331] on span "Мобільний слайдер" at bounding box center [92, 344] width 96 height 27
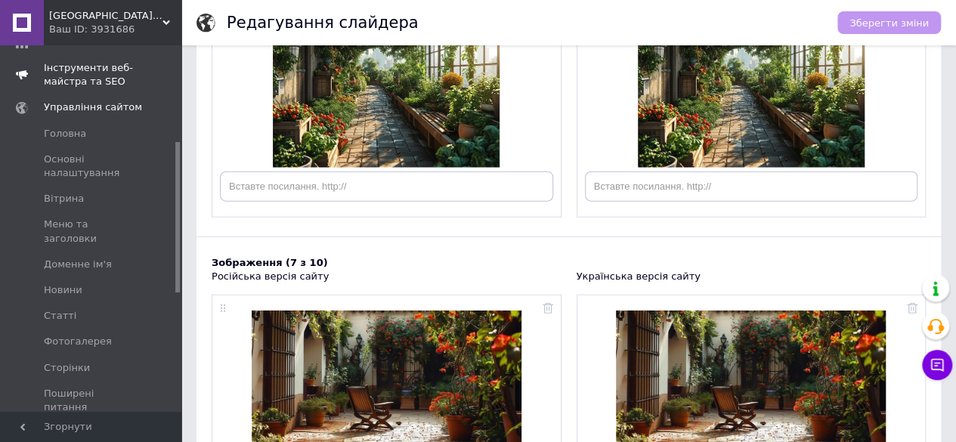
scroll to position [141, 0]
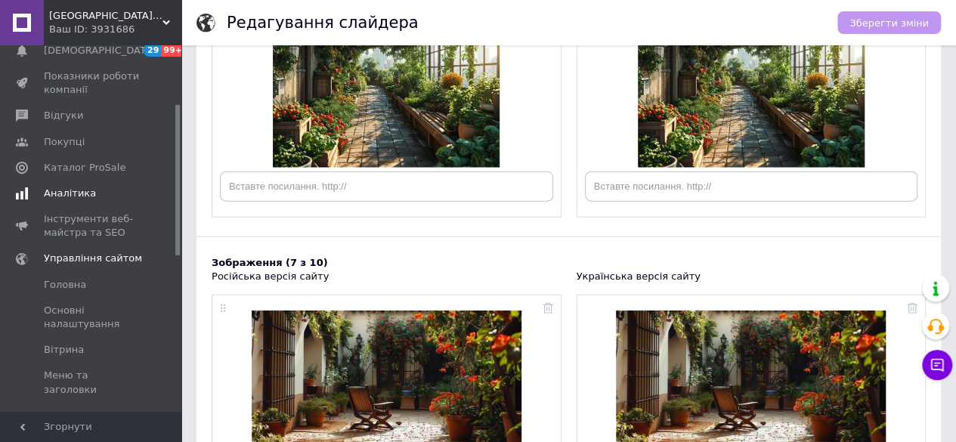
click at [74, 190] on span "Аналітика" at bounding box center [70, 194] width 52 height 14
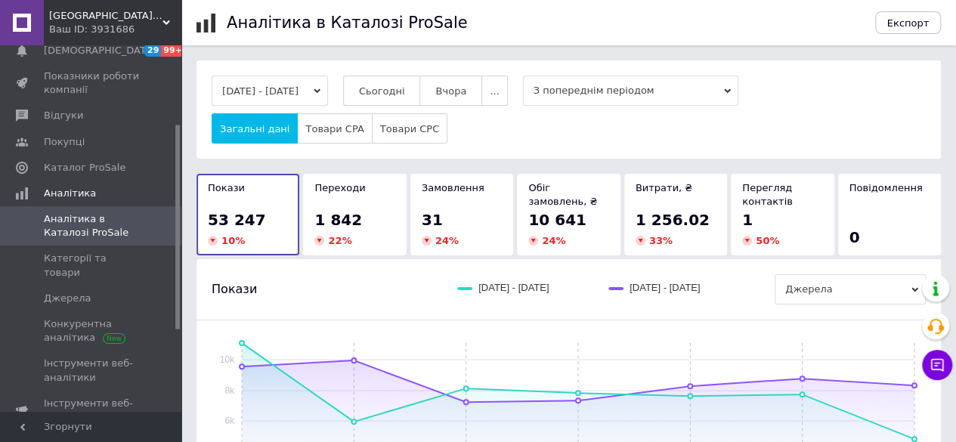
click at [328, 84] on button "[DATE] - [DATE]" at bounding box center [270, 91] width 116 height 30
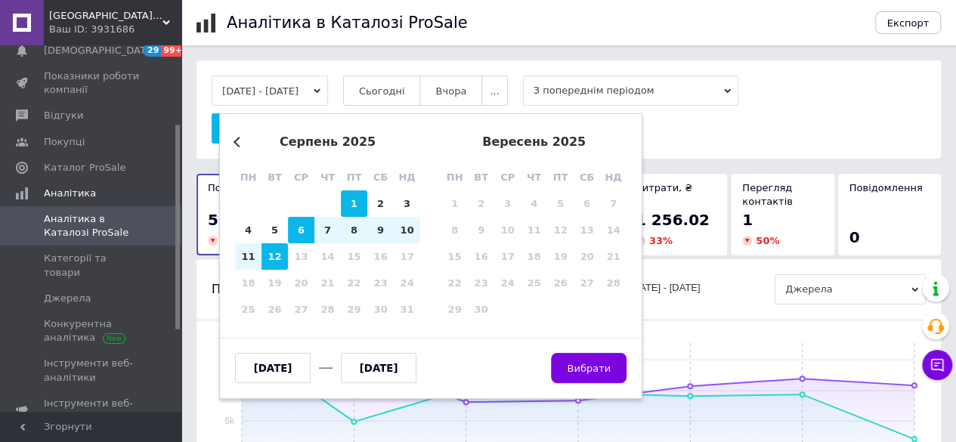
click at [356, 203] on div "1" at bounding box center [354, 204] width 26 height 26
type input "[DATE]"
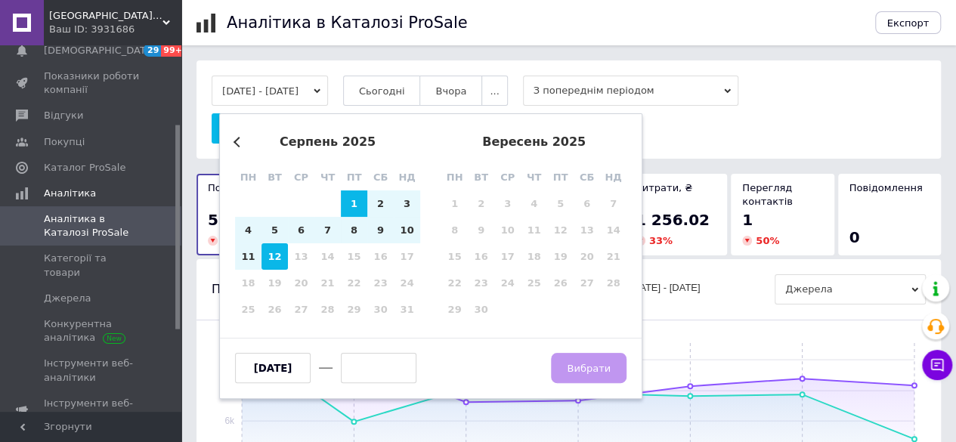
click at [271, 256] on div "12" at bounding box center [275, 256] width 26 height 26
type input "[DATE]"
click at [612, 364] on button "Вибрати" at bounding box center [589, 368] width 76 height 30
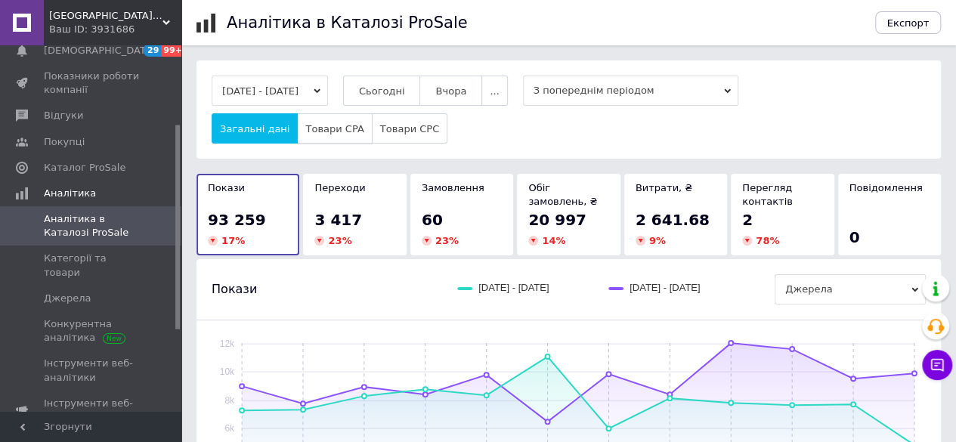
click at [341, 129] on span "Товари CPA" at bounding box center [334, 128] width 58 height 11
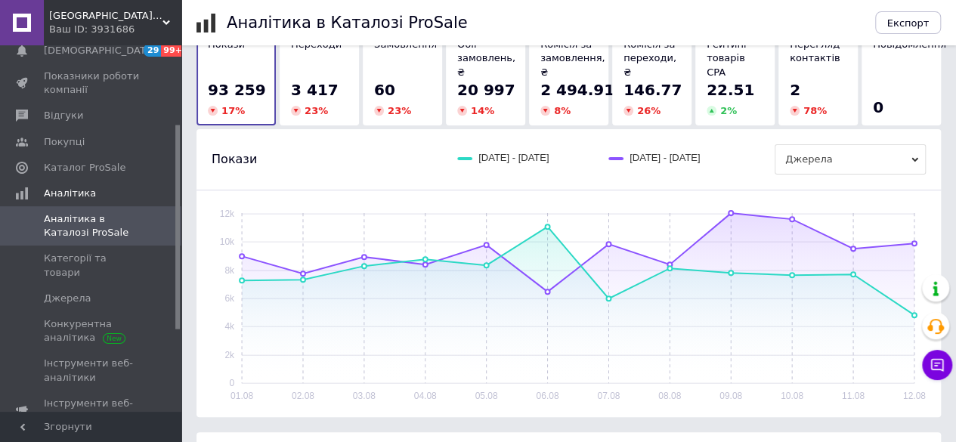
scroll to position [76, 0]
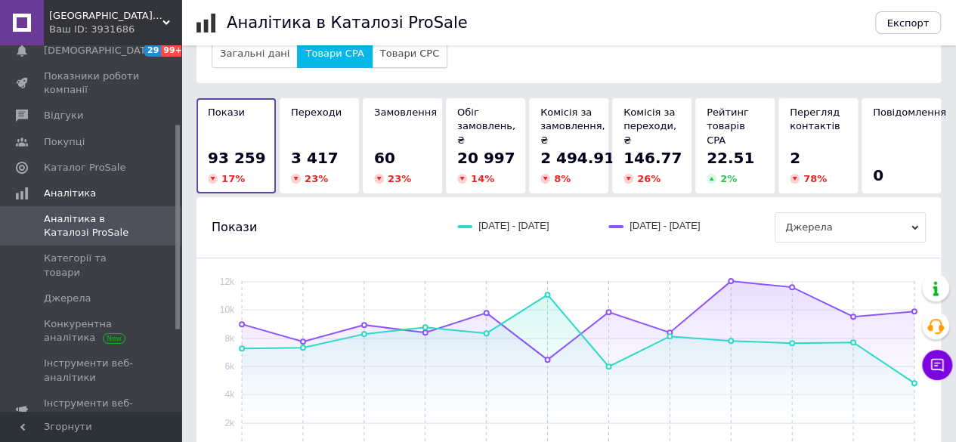
click at [390, 58] on span "Товари CPC" at bounding box center [409, 53] width 59 height 11
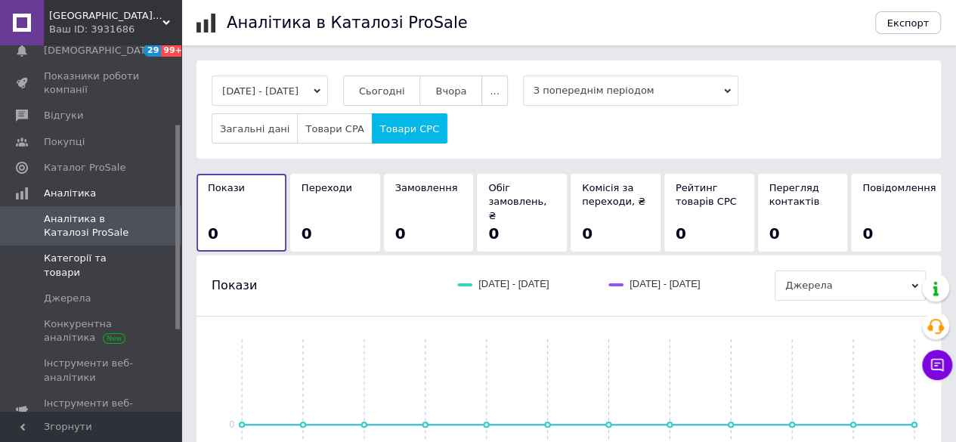
click at [103, 255] on span "Категорії та товари" at bounding box center [92, 265] width 96 height 27
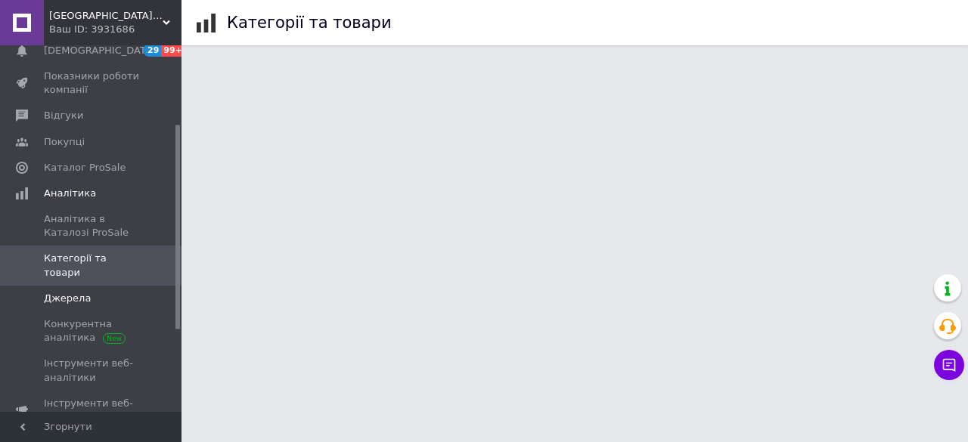
click at [78, 292] on span "Джерела" at bounding box center [67, 299] width 47 height 14
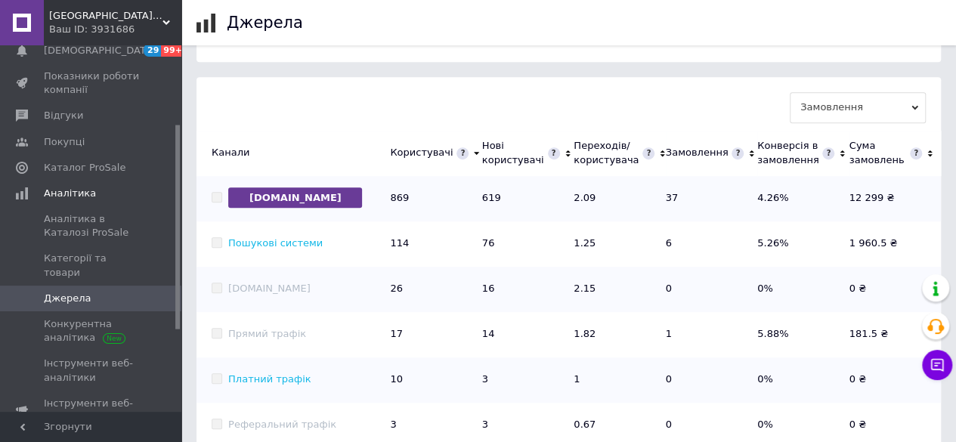
scroll to position [520, 0]
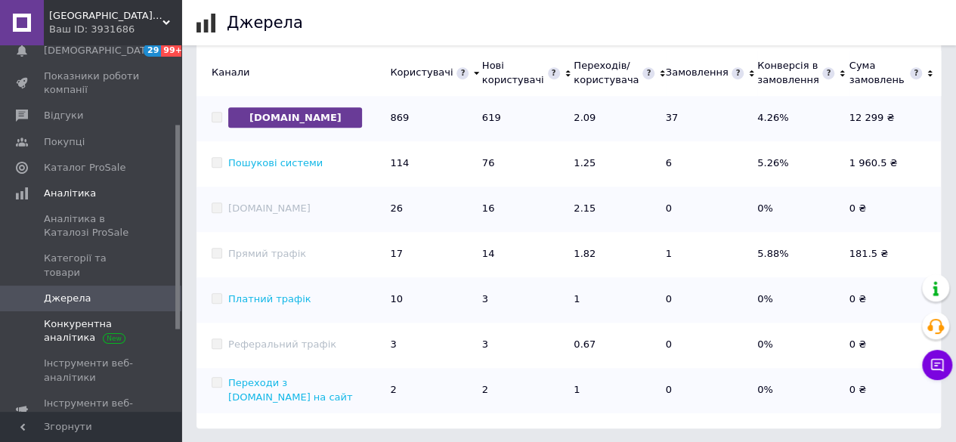
click at [97, 318] on span "Конкурентна аналітика" at bounding box center [92, 331] width 96 height 27
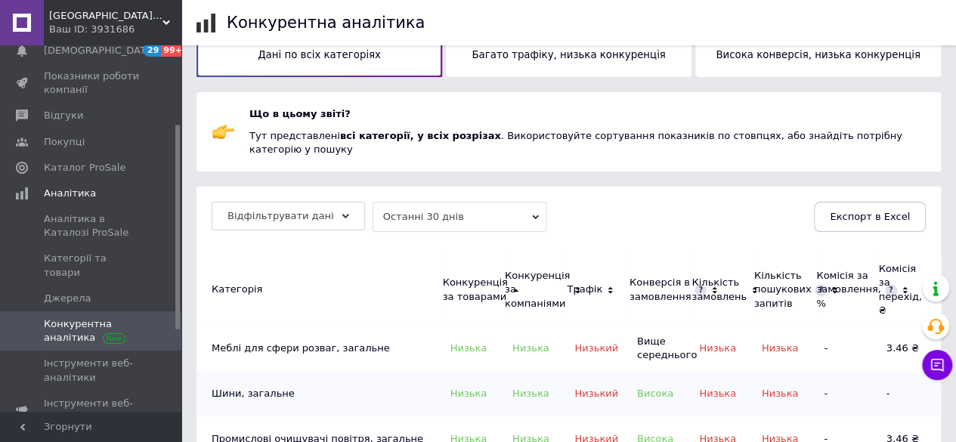
scroll to position [76, 0]
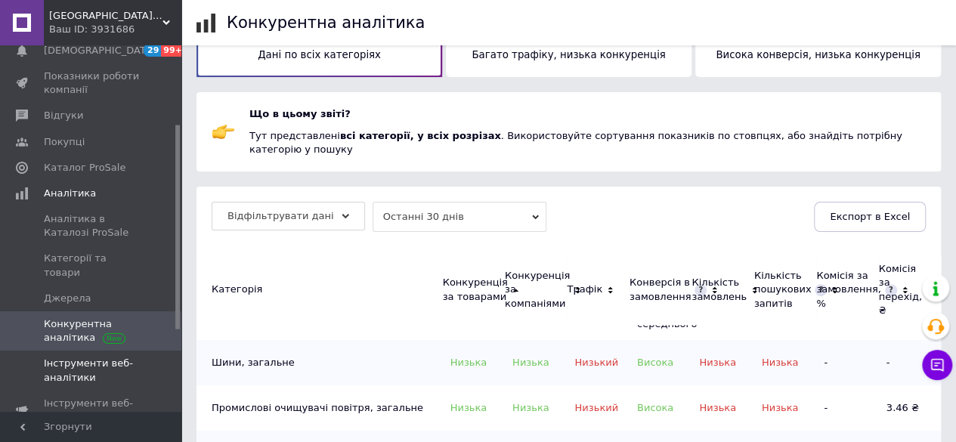
click at [76, 357] on span "Інструменти веб-аналітики" at bounding box center [92, 370] width 96 height 27
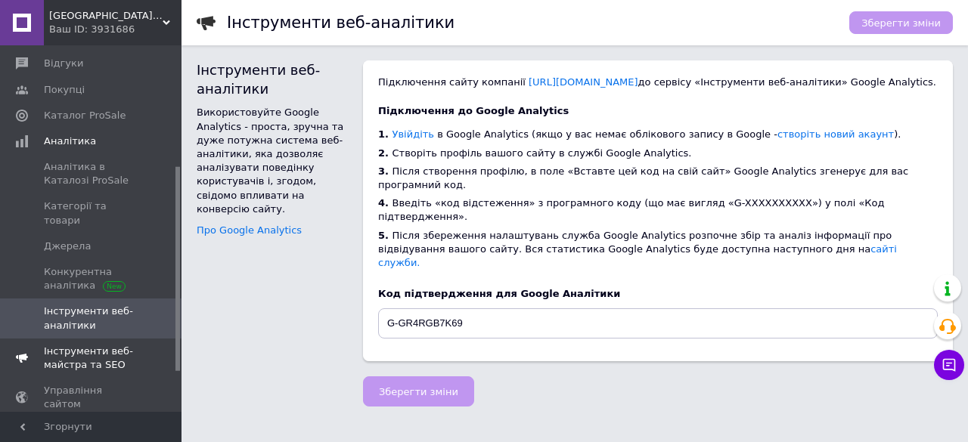
scroll to position [217, 0]
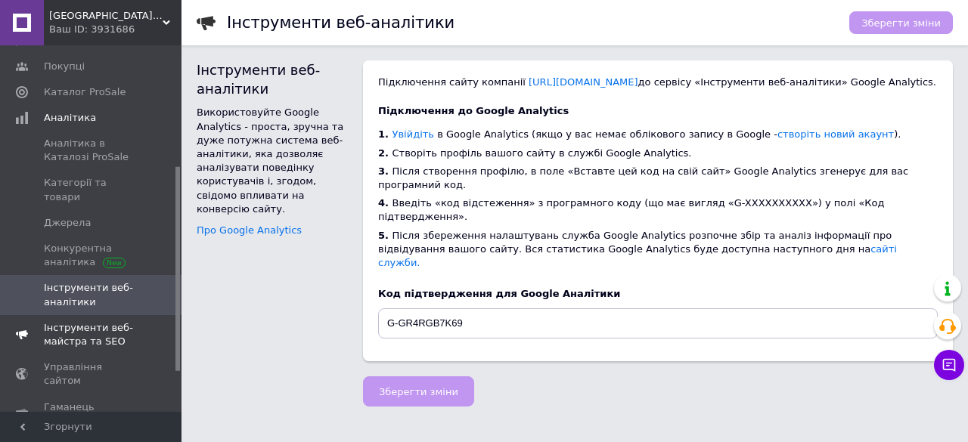
click at [98, 321] on span "Інструменти веб-майстра та SEO" at bounding box center [92, 334] width 96 height 27
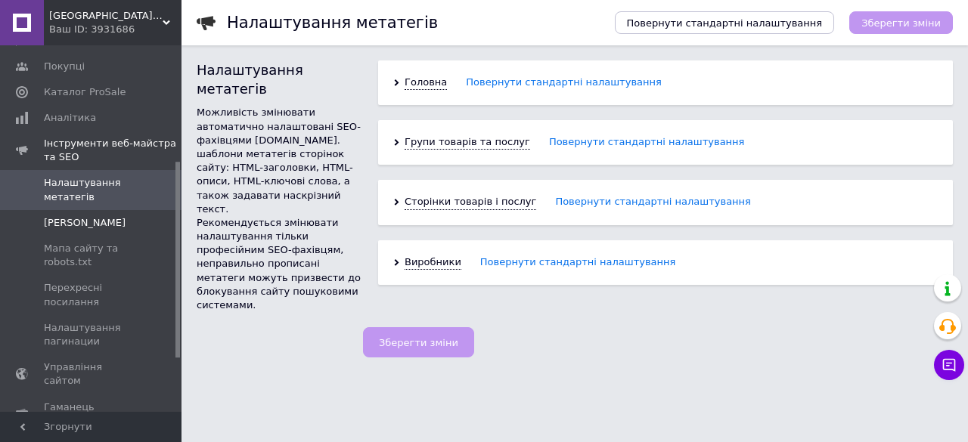
click at [92, 230] on span "[PERSON_NAME]" at bounding box center [85, 223] width 82 height 14
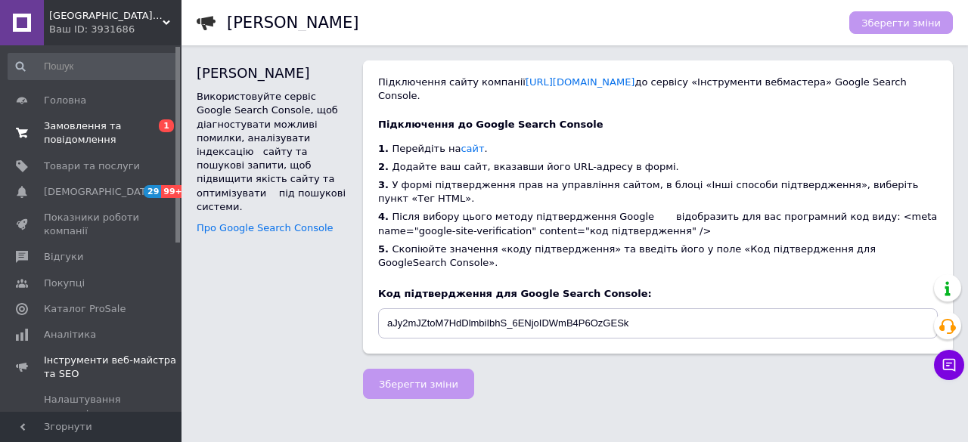
click at [73, 138] on span "Замовлення та повідомлення" at bounding box center [92, 132] width 96 height 27
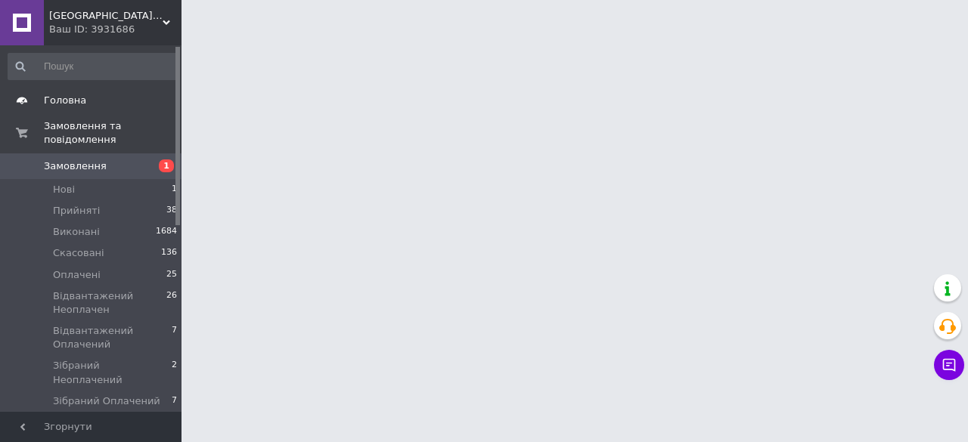
click at [56, 107] on span "Головна" at bounding box center [65, 101] width 42 height 14
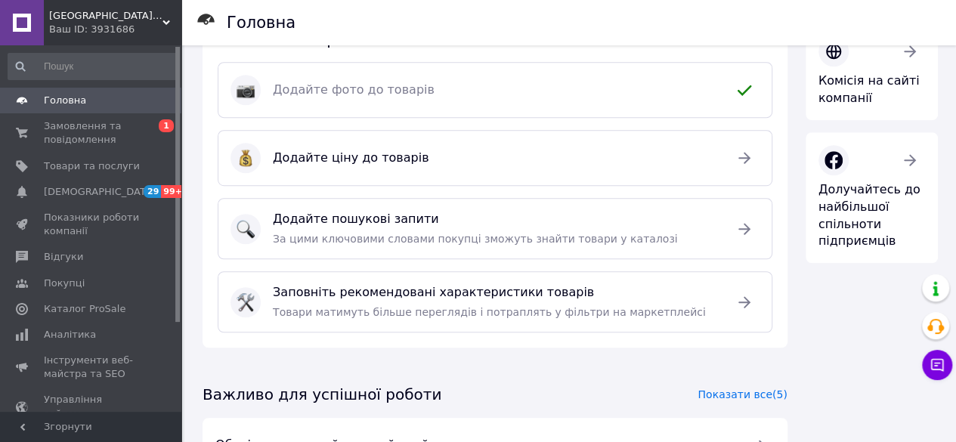
scroll to position [435, 0]
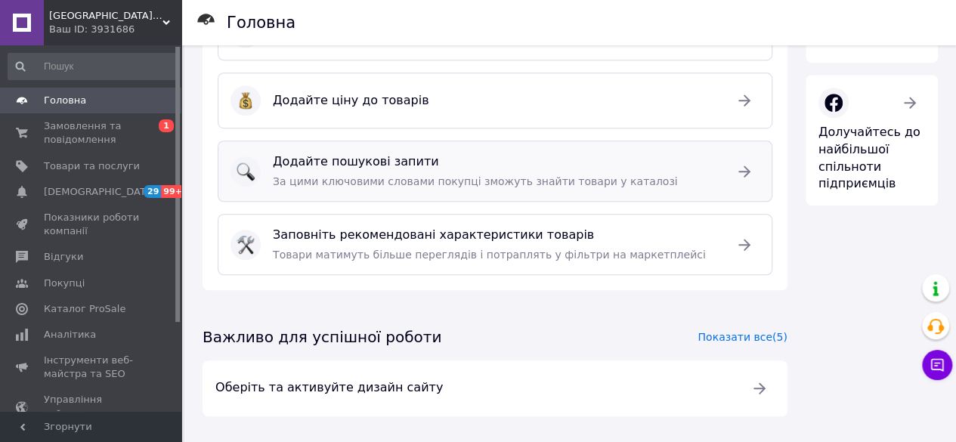
click at [380, 185] on span "За цими ключовими словами покупці зможуть знайти товари у каталозі" at bounding box center [475, 181] width 405 height 12
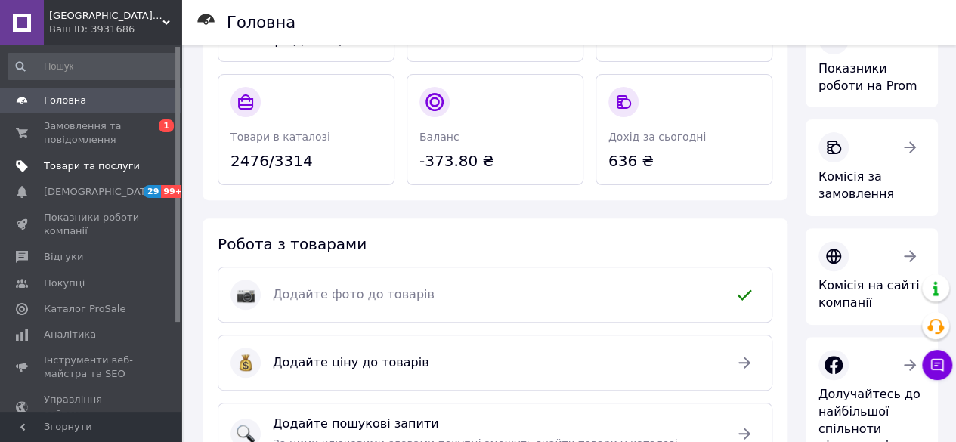
scroll to position [133, 0]
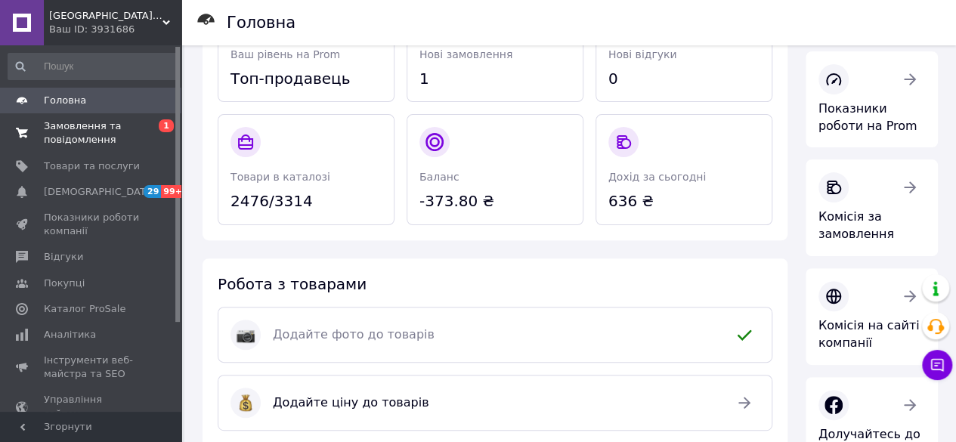
click at [70, 143] on span "Замовлення та повідомлення" at bounding box center [92, 132] width 96 height 27
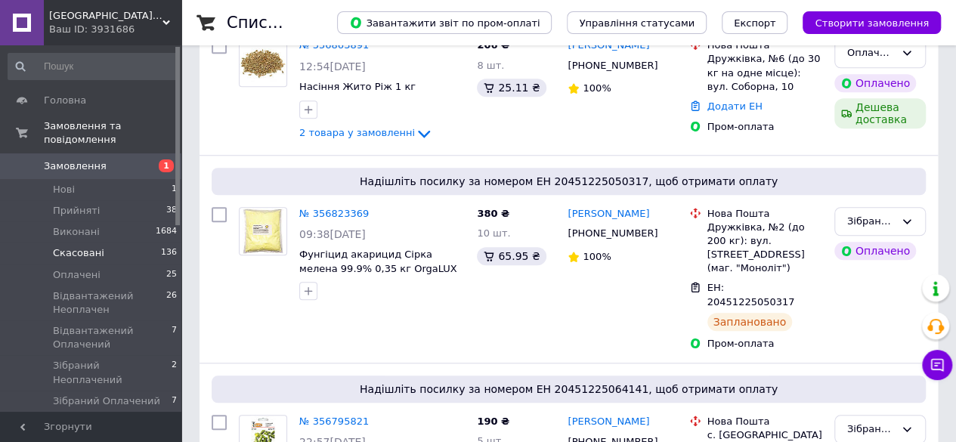
scroll to position [680, 0]
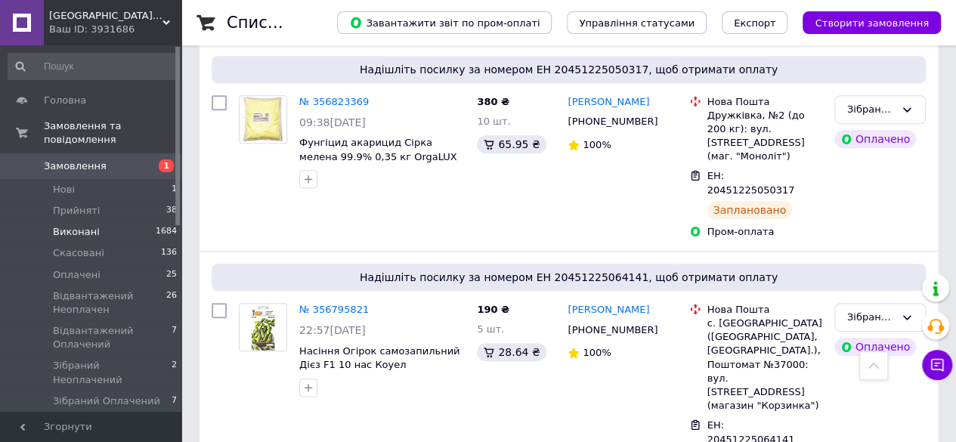
click at [88, 225] on span "Виконані" at bounding box center [76, 232] width 47 height 14
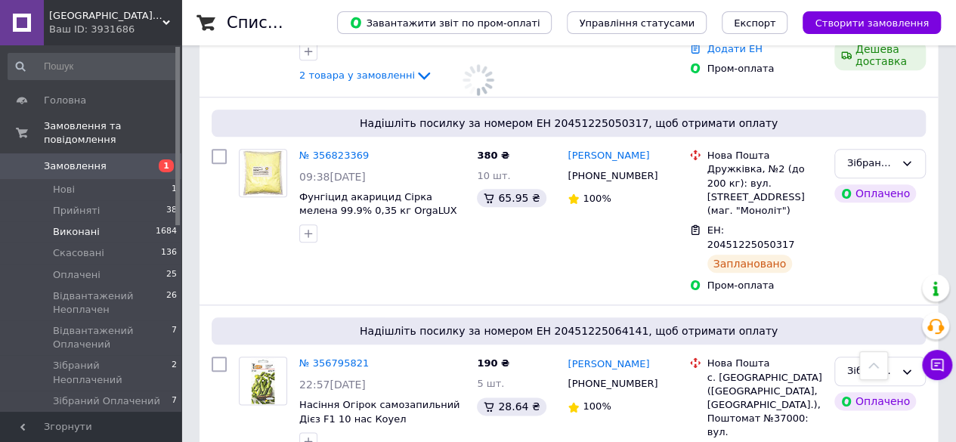
scroll to position [733, 0]
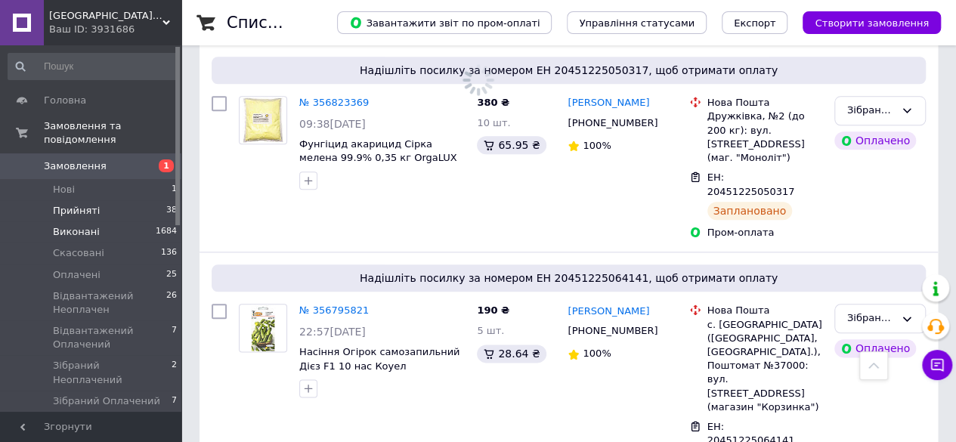
click at [93, 204] on span "Прийняті" at bounding box center [76, 211] width 47 height 14
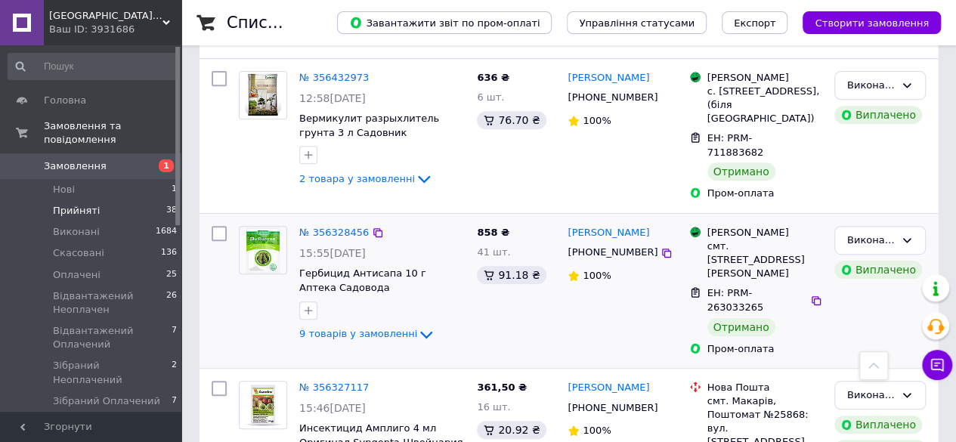
scroll to position [302, 0]
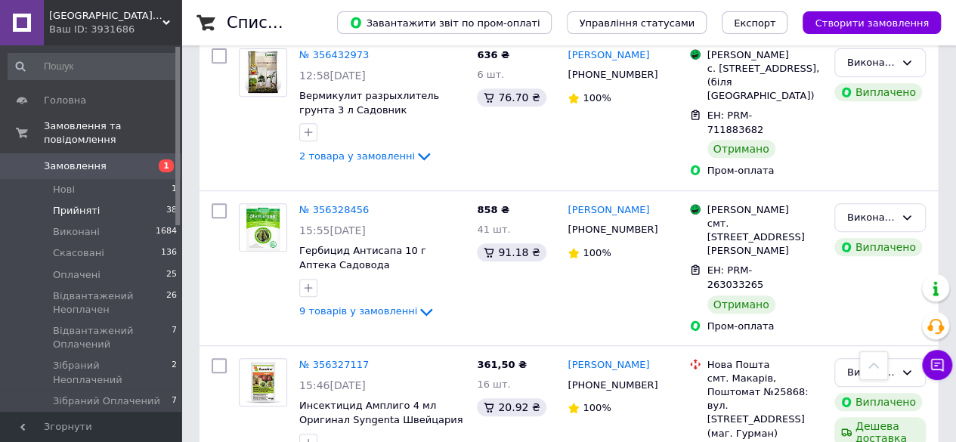
click at [94, 204] on span "Прийняті" at bounding box center [76, 211] width 47 height 14
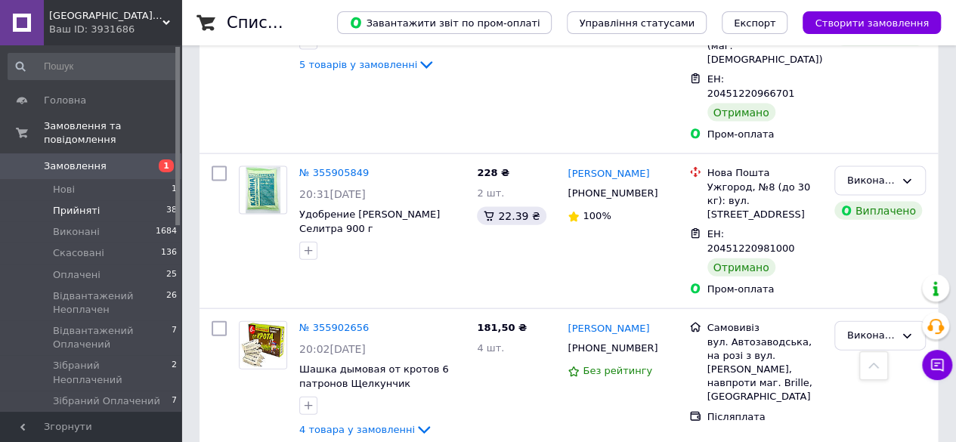
scroll to position [1663, 0]
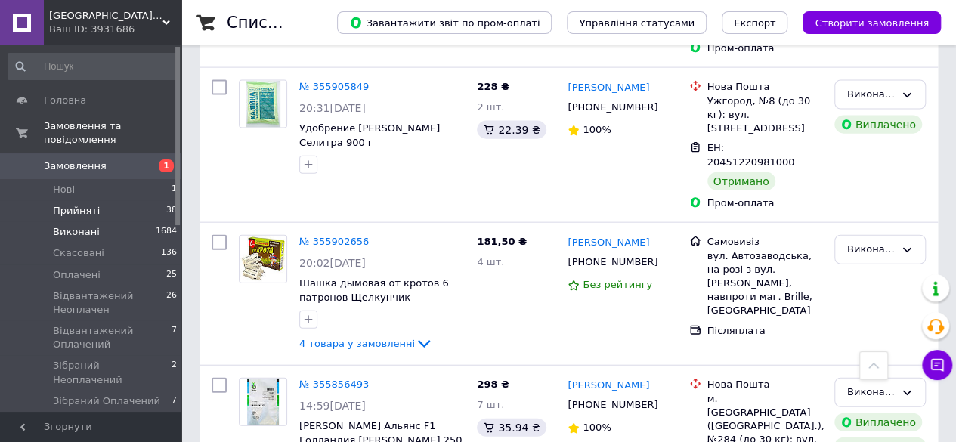
click at [89, 225] on span "Виконані" at bounding box center [76, 232] width 47 height 14
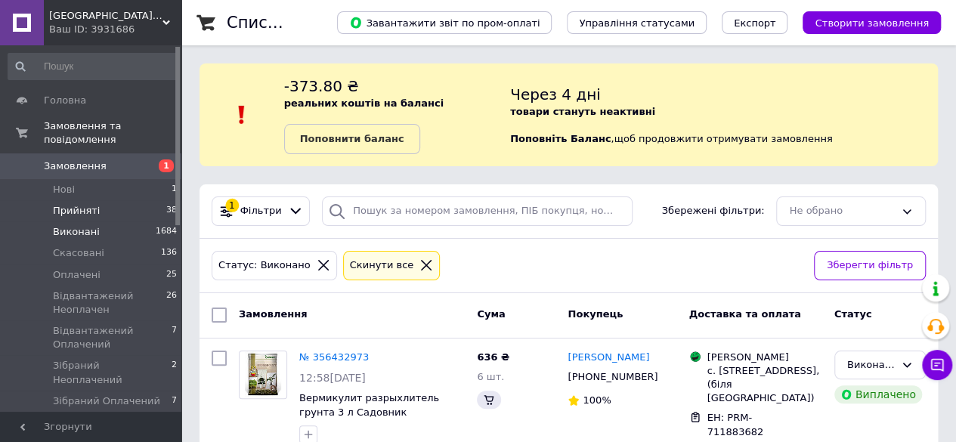
click at [83, 204] on span "Прийняті" at bounding box center [76, 211] width 47 height 14
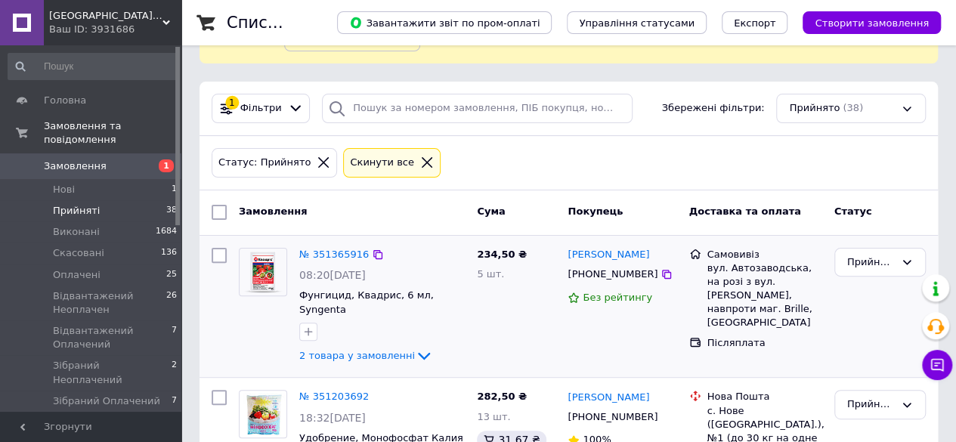
scroll to position [151, 0]
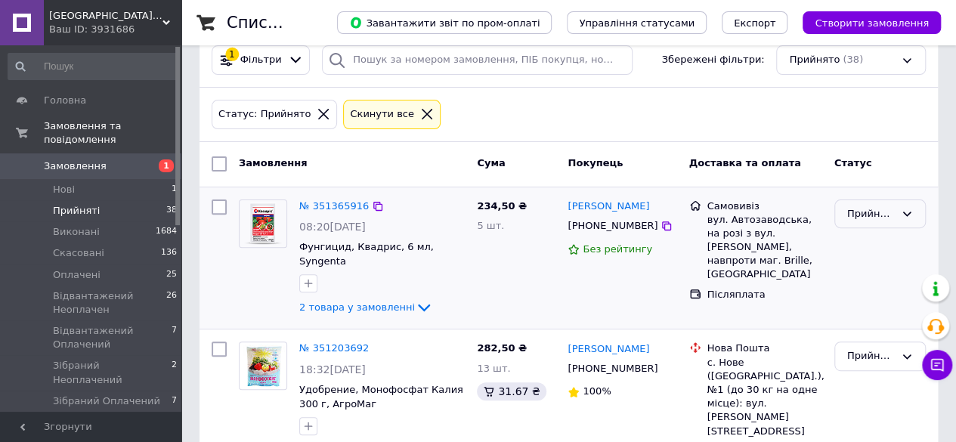
click at [851, 209] on div "Прийнято" at bounding box center [871, 214] width 48 height 16
click at [867, 238] on li "Виконано" at bounding box center [880, 245] width 90 height 28
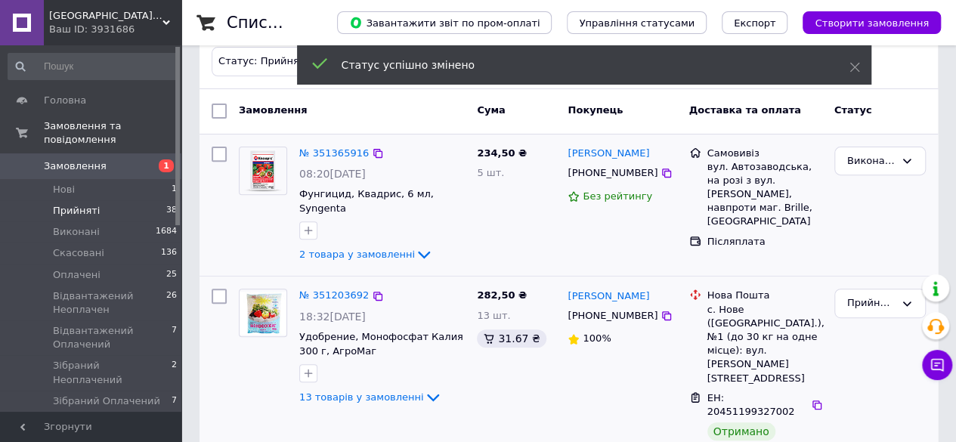
scroll to position [227, 0]
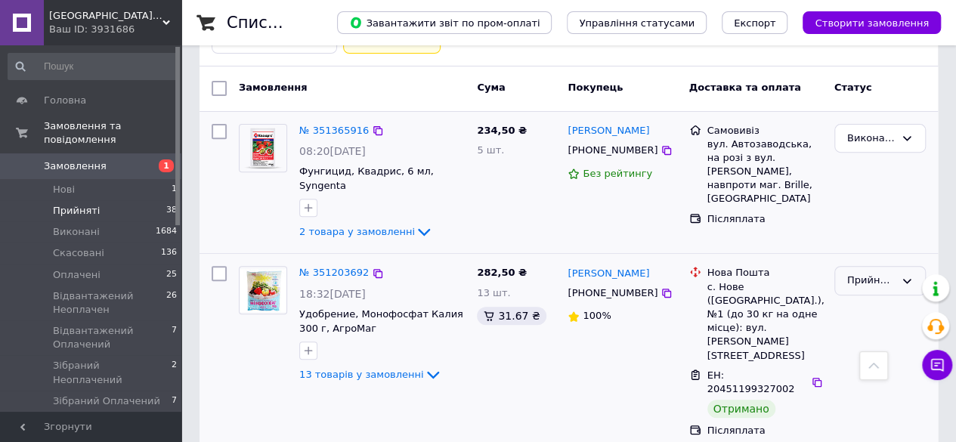
click at [884, 273] on div "Прийнято" at bounding box center [871, 281] width 48 height 16
click at [887, 299] on li "Виконано" at bounding box center [880, 313] width 90 height 28
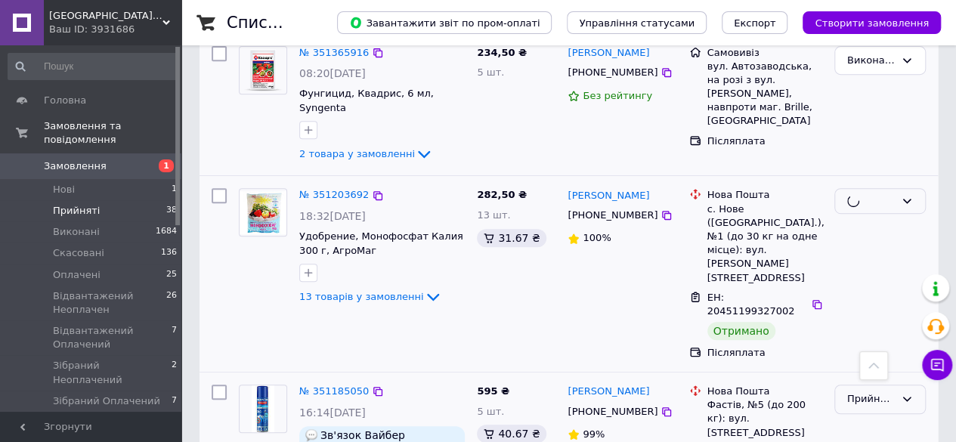
scroll to position [378, 0]
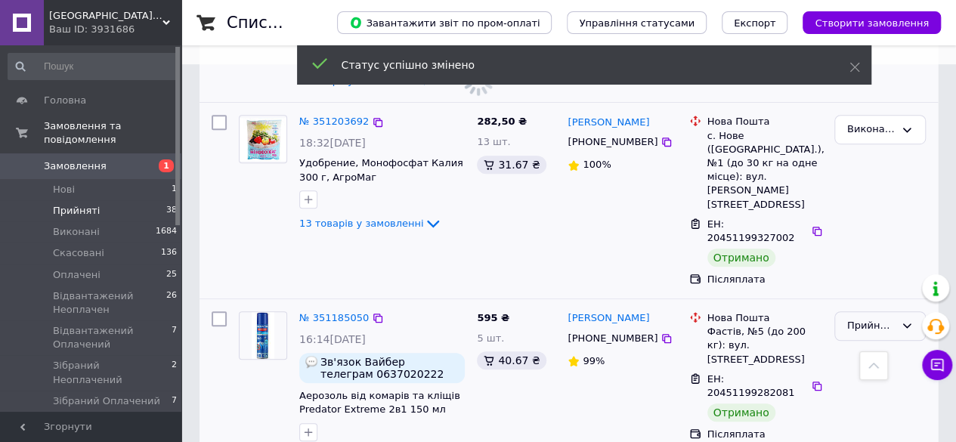
click at [853, 318] on div "Прийнято" at bounding box center [871, 326] width 48 height 16
click at [857, 344] on li "Виконано" at bounding box center [880, 358] width 90 height 28
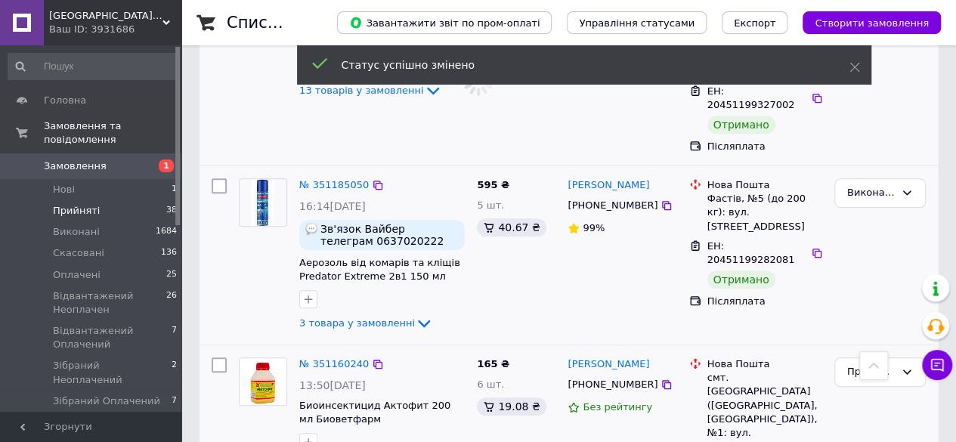
scroll to position [529, 0]
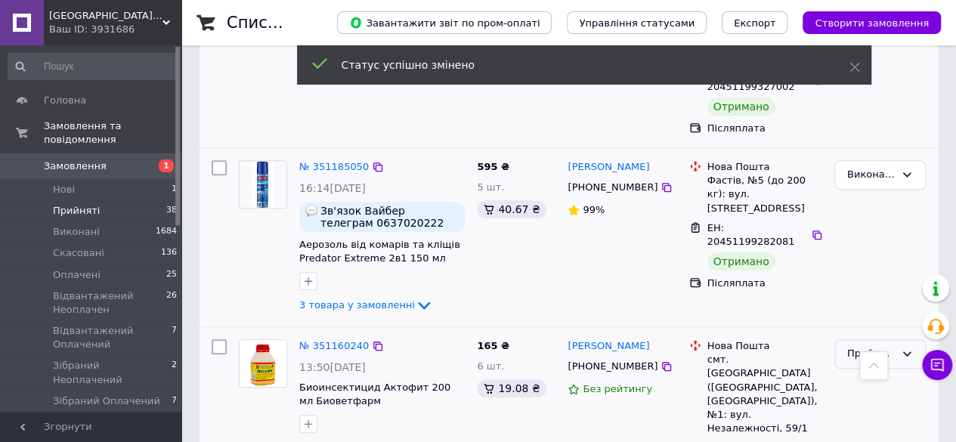
click at [857, 346] on div "Прийнято" at bounding box center [871, 354] width 48 height 16
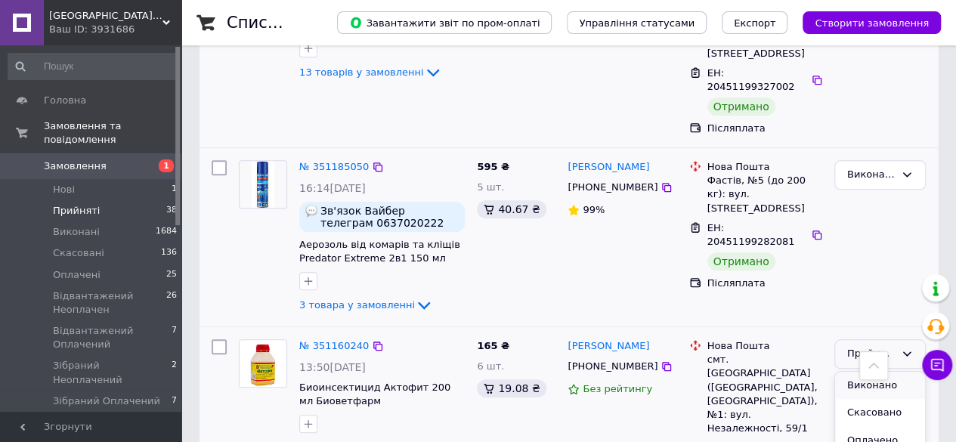
click at [858, 372] on li "Виконано" at bounding box center [880, 386] width 90 height 28
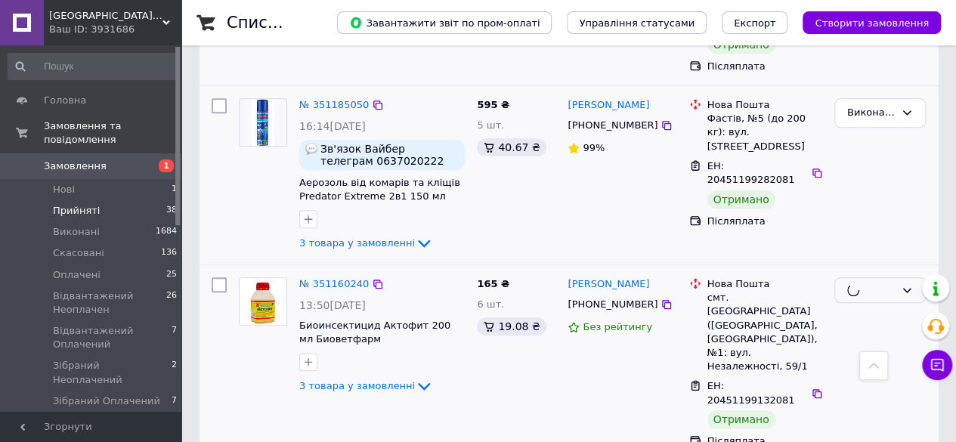
scroll to position [680, 0]
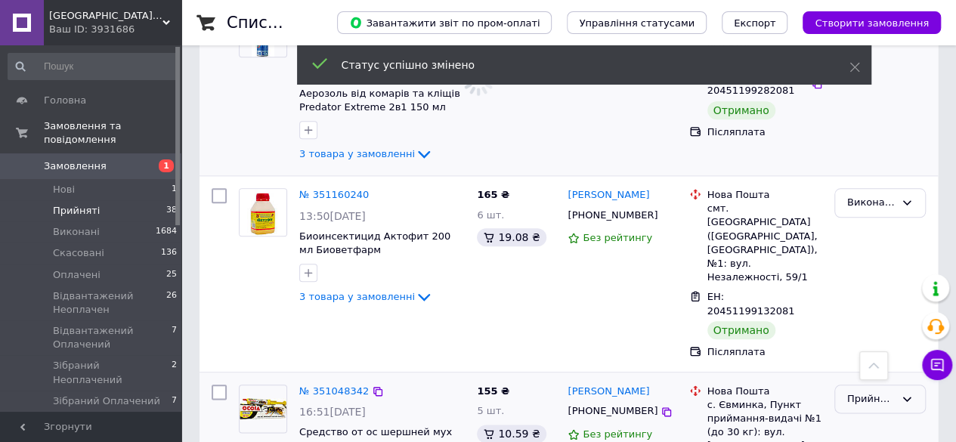
click at [848, 392] on div "Прийнято" at bounding box center [871, 400] width 48 height 16
click at [844, 417] on li "Виконано" at bounding box center [880, 431] width 90 height 28
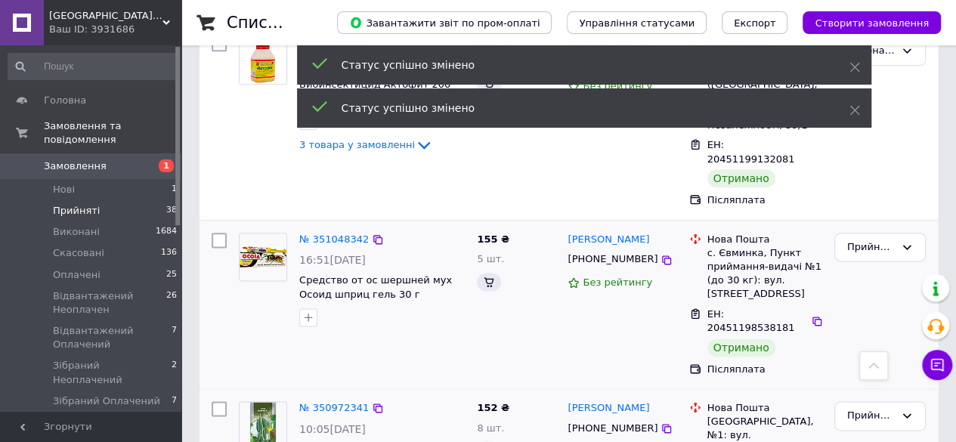
scroll to position [907, 0]
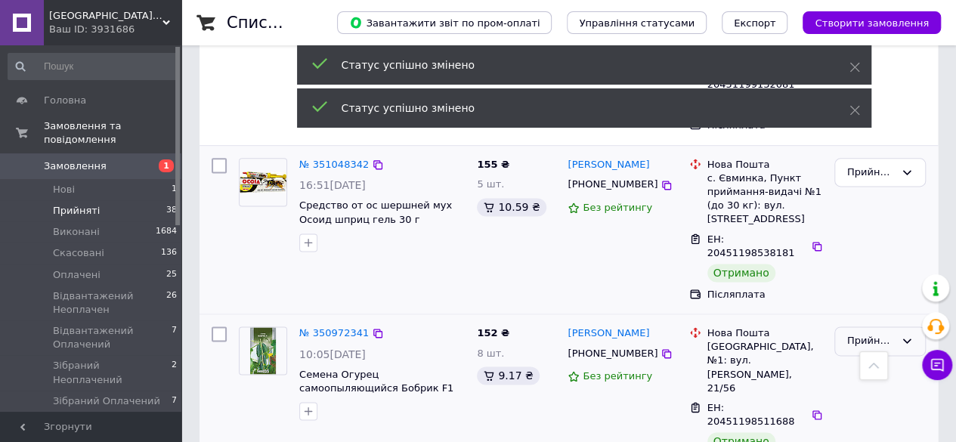
click at [848, 333] on div "Прийнято" at bounding box center [871, 341] width 48 height 16
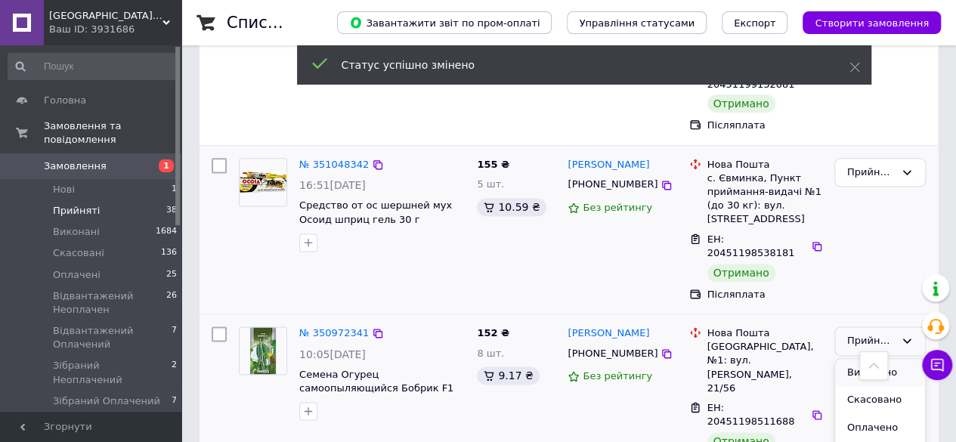
click at [860, 359] on li "Виконано" at bounding box center [880, 373] width 90 height 28
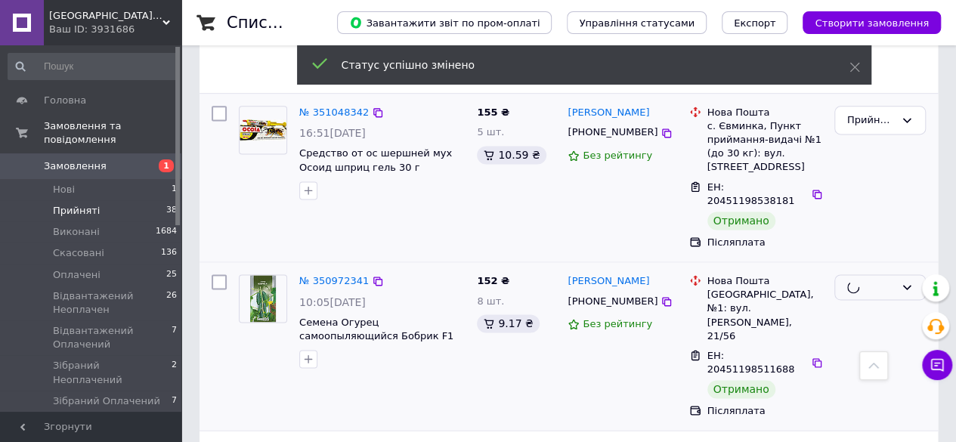
scroll to position [983, 0]
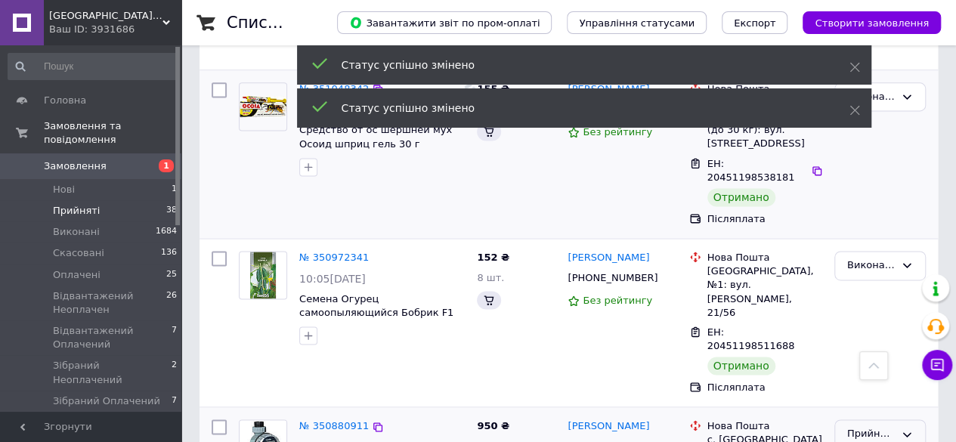
click at [860, 420] on div "Прийнято" at bounding box center [880, 434] width 91 height 29
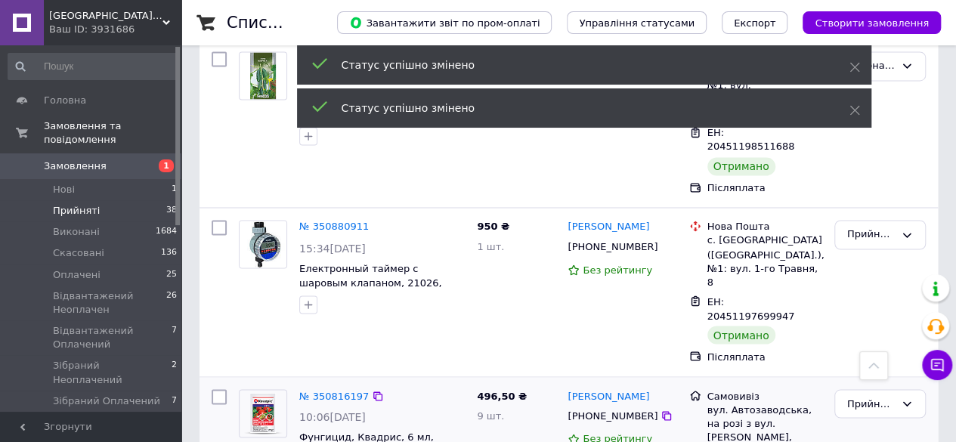
scroll to position [1285, 0]
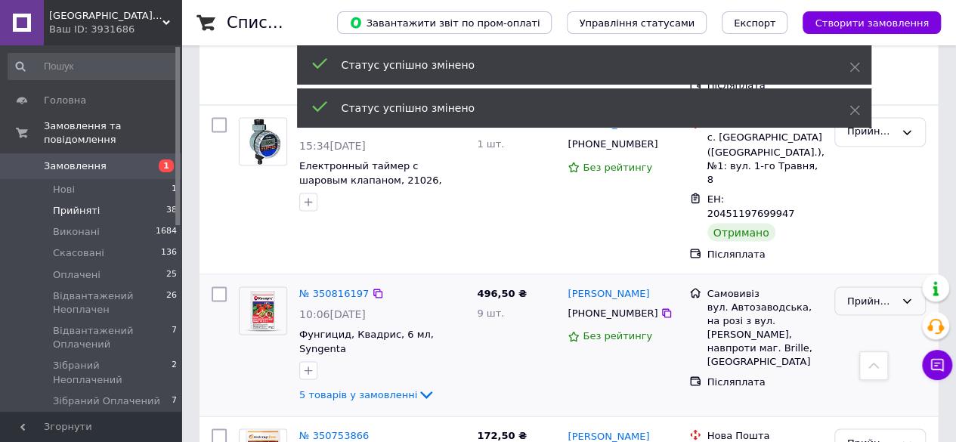
click at [877, 293] on div "Прийнято" at bounding box center [871, 301] width 48 height 16
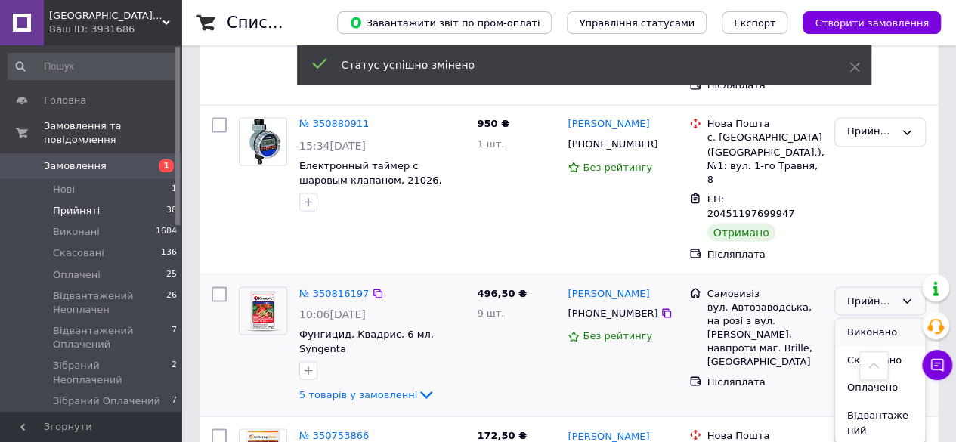
click at [869, 318] on li "Виконано" at bounding box center [880, 332] width 90 height 28
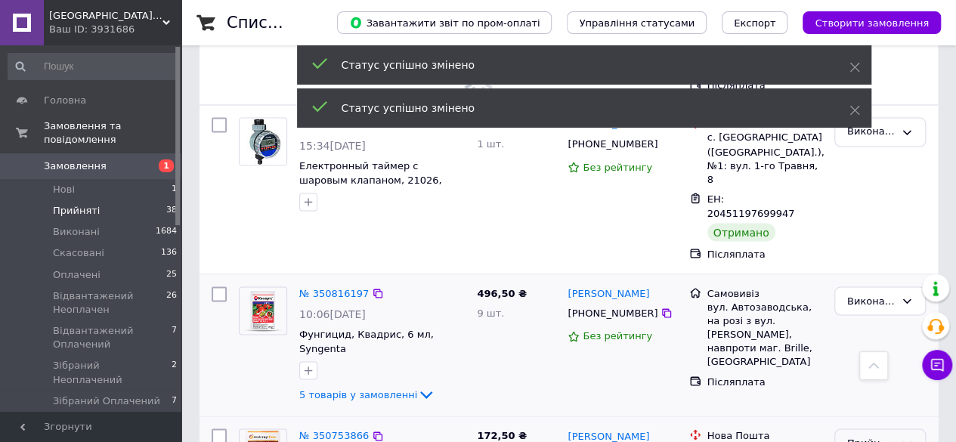
click at [873, 435] on div "Прийнято" at bounding box center [871, 443] width 48 height 16
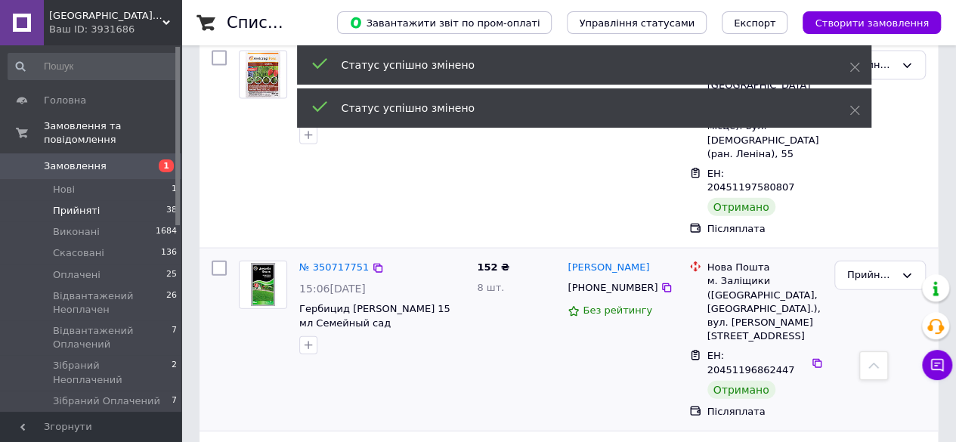
scroll to position [1512, 0]
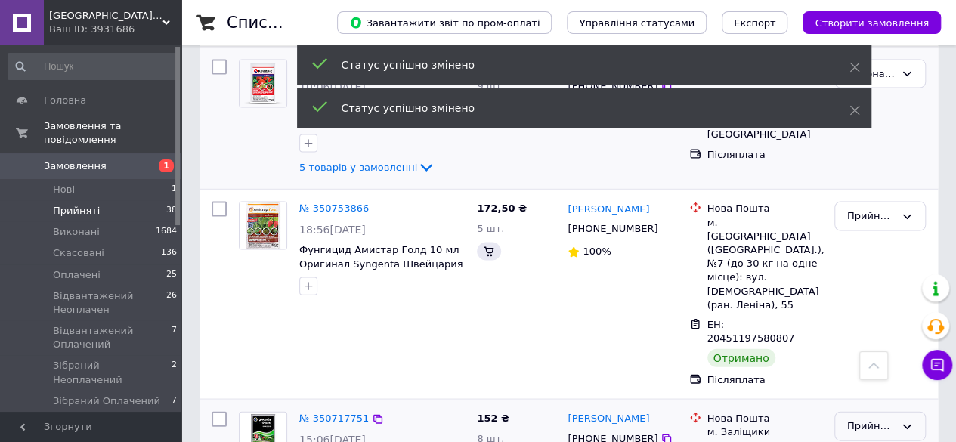
click at [866, 419] on div "Прийнято" at bounding box center [871, 427] width 48 height 16
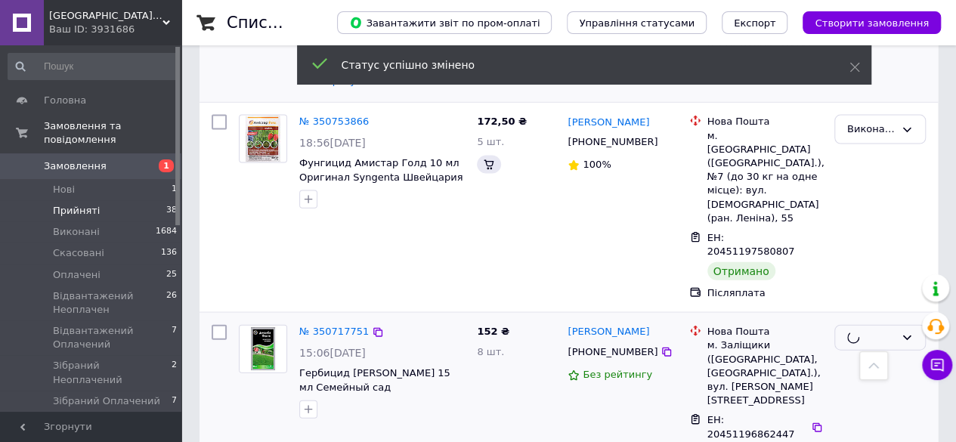
scroll to position [1663, 0]
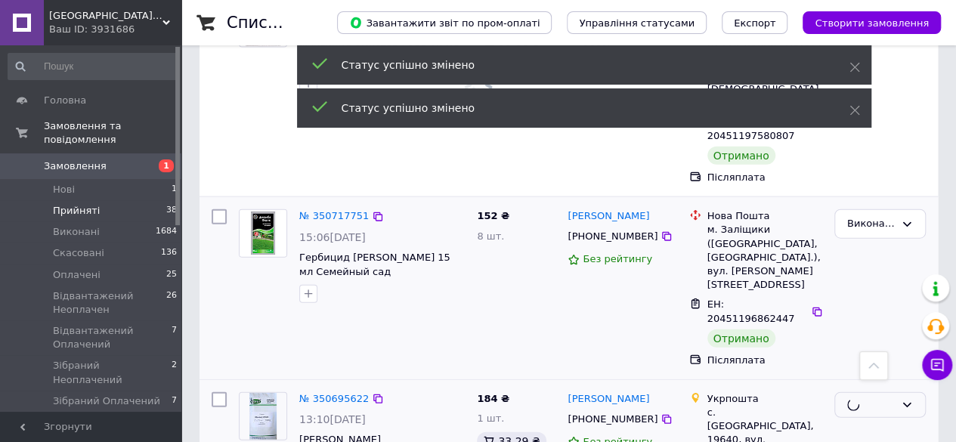
scroll to position [1739, 0]
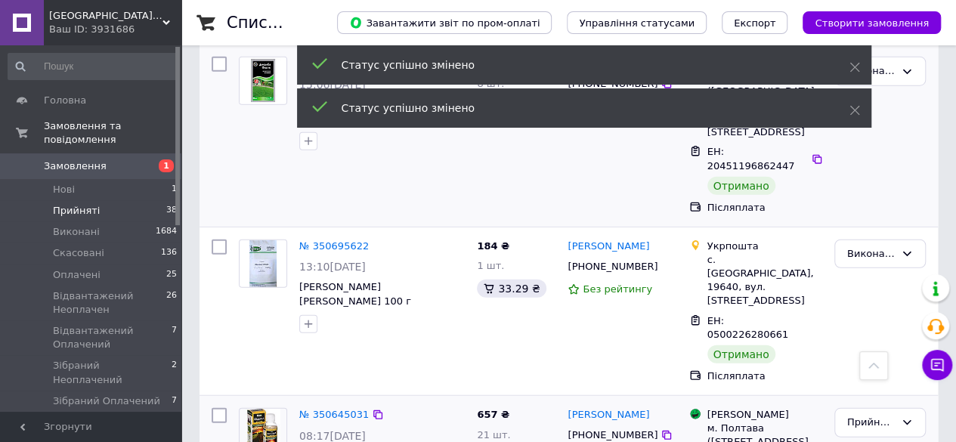
scroll to position [1890, 0]
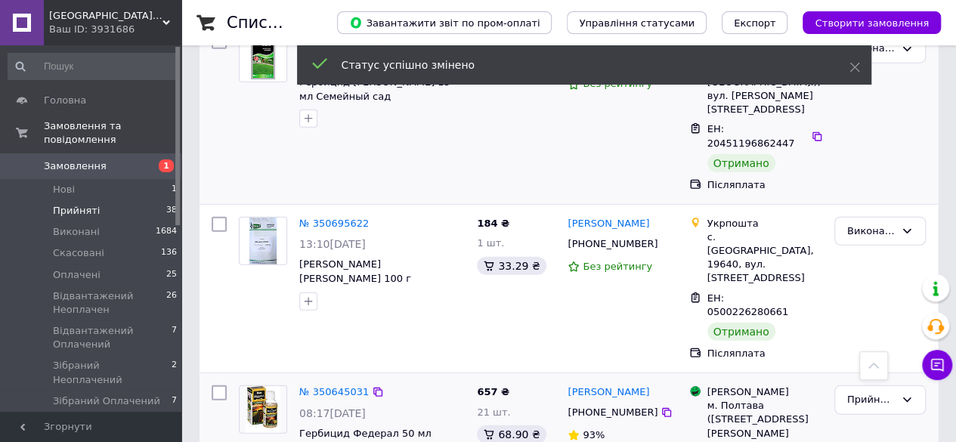
drag, startPoint x: 859, startPoint y: 319, endPoint x: 835, endPoint y: 291, distance: 37.0
click at [859, 318] on div "Замовлення Cума Покупець Доставка та оплата Статус № 351365916 08:20[DATE] Фунг…" at bounding box center [569, 126] width 739 height 3447
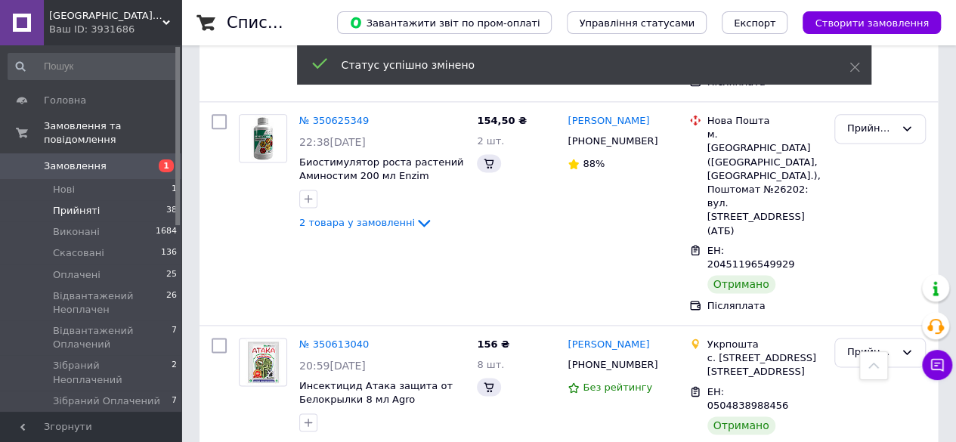
scroll to position [1049, 0]
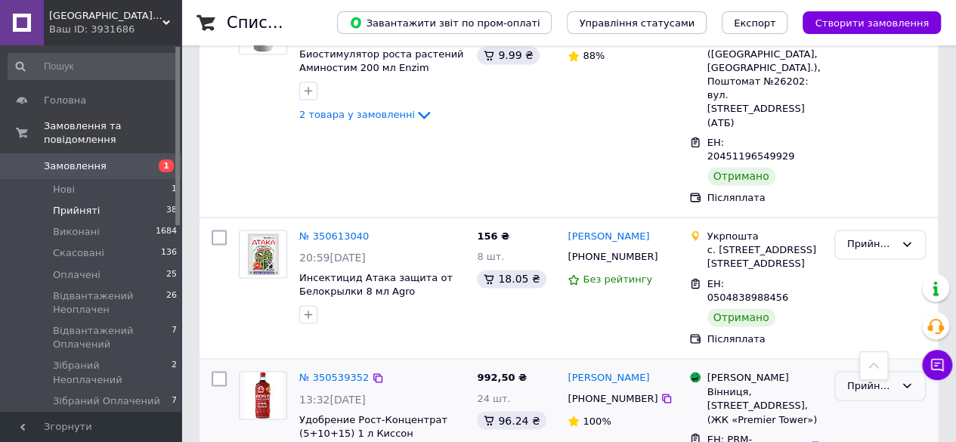
click at [868, 378] on div "Прийнято" at bounding box center [871, 386] width 48 height 16
click at [869, 404] on li "Виконано" at bounding box center [880, 418] width 90 height 28
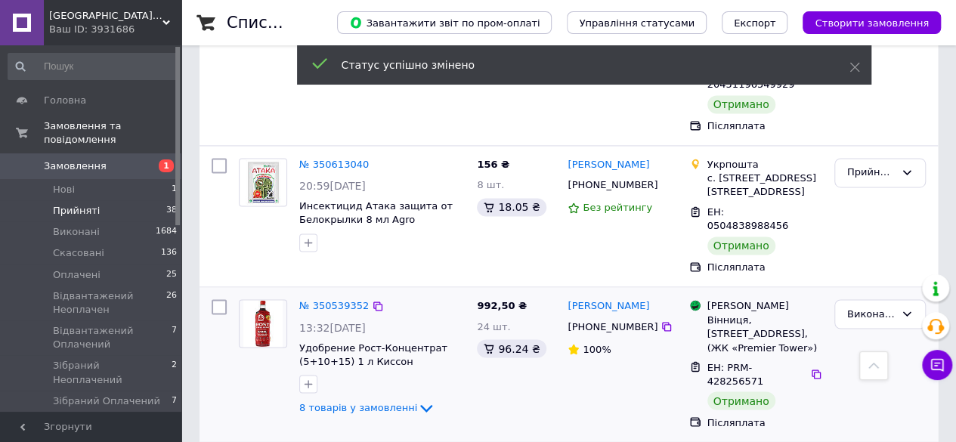
scroll to position [973, 0]
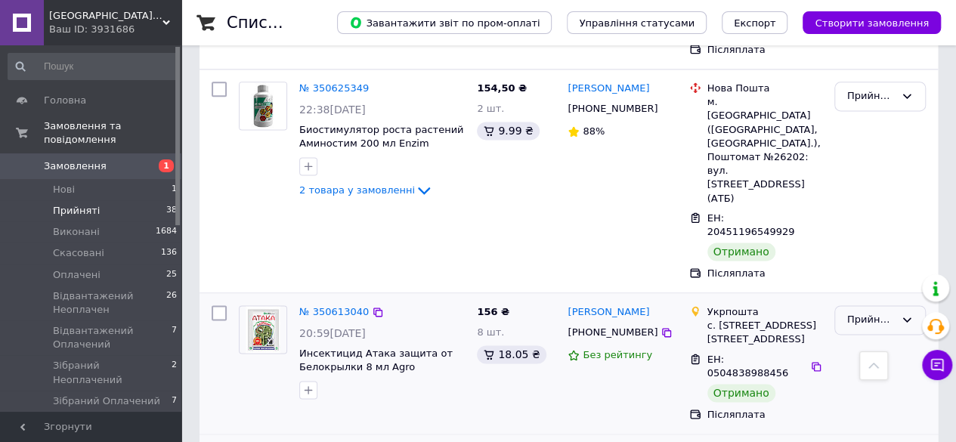
click at [873, 312] on div "Прийнято" at bounding box center [871, 320] width 48 height 16
click at [881, 338] on li "Виконано" at bounding box center [880, 352] width 90 height 28
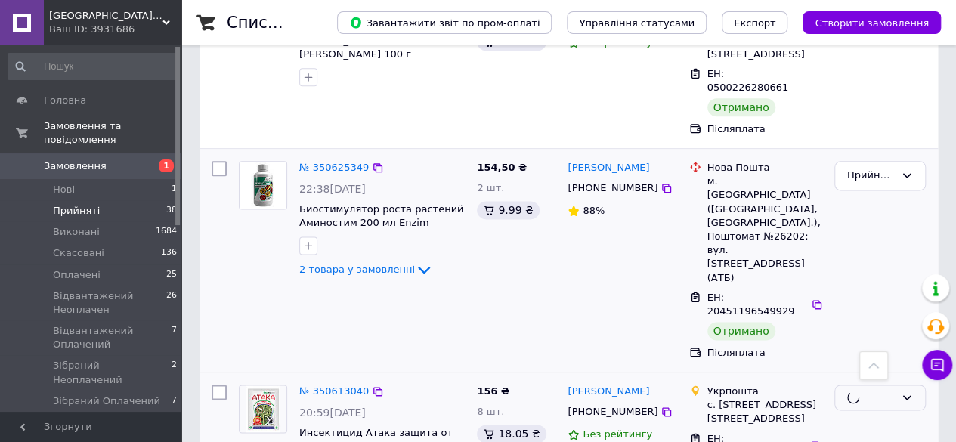
scroll to position [822, 0]
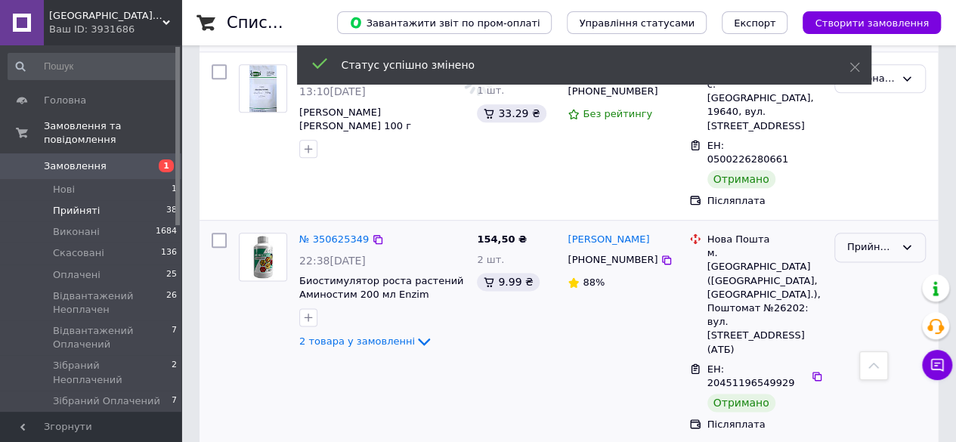
click at [868, 240] on div "Прийнято" at bounding box center [871, 248] width 48 height 16
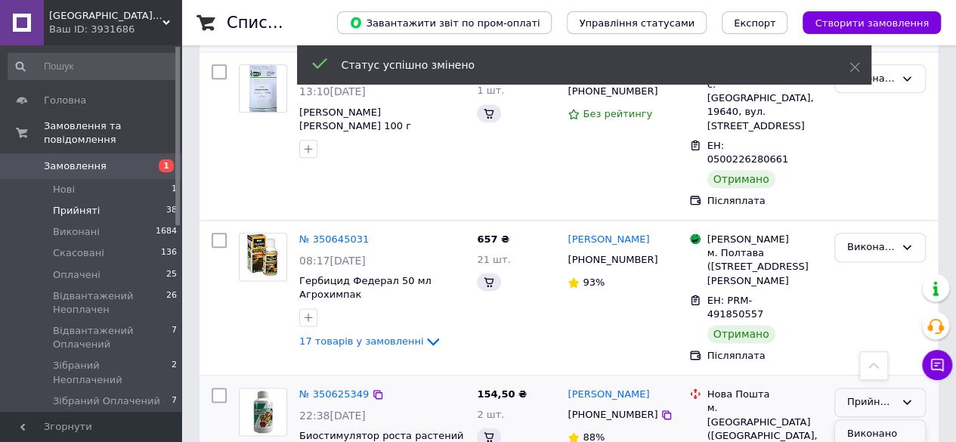
click at [871, 227] on div "Виконано" at bounding box center [881, 298] width 104 height 142
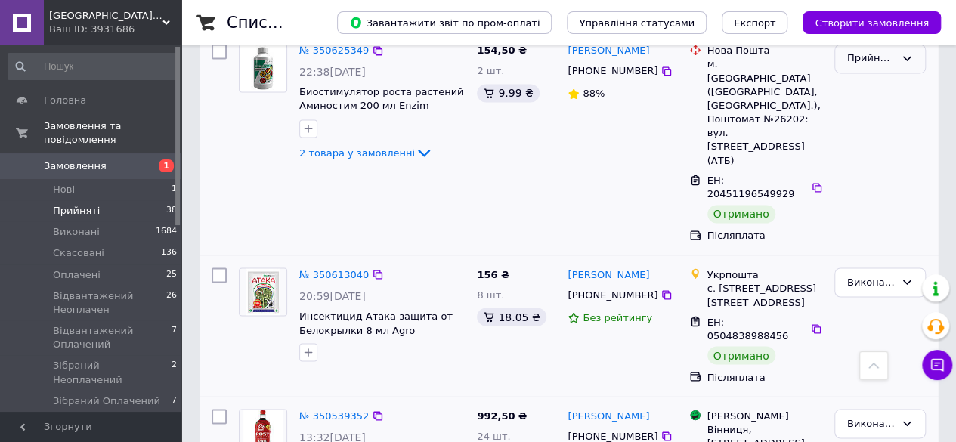
scroll to position [973, 0]
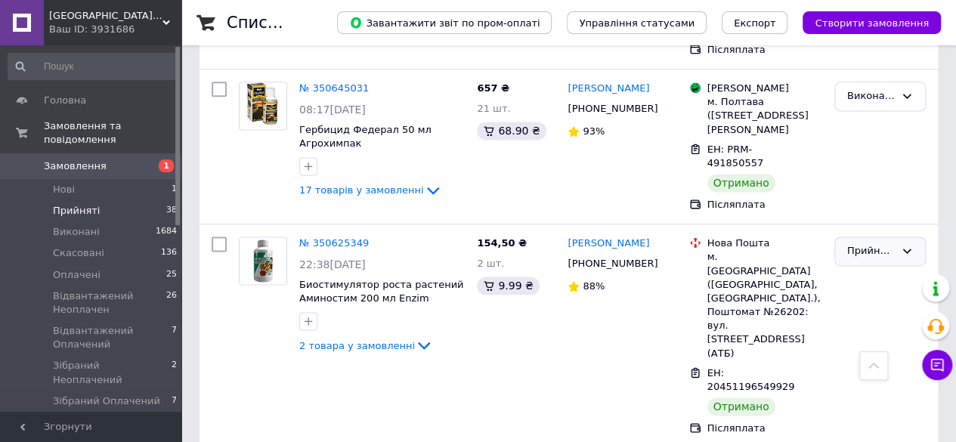
click at [884, 243] on div "Прийнято" at bounding box center [871, 251] width 48 height 16
click at [878, 269] on li "Виконано" at bounding box center [880, 283] width 90 height 28
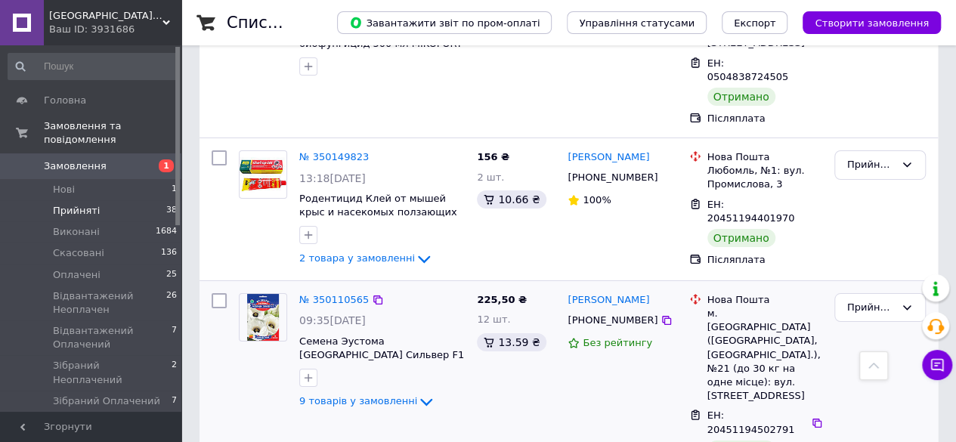
scroll to position [2867, 0]
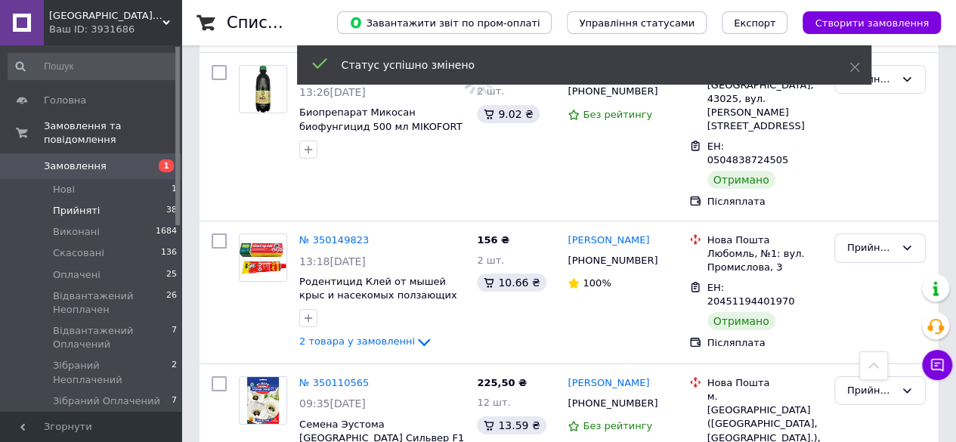
scroll to position [2641, 0]
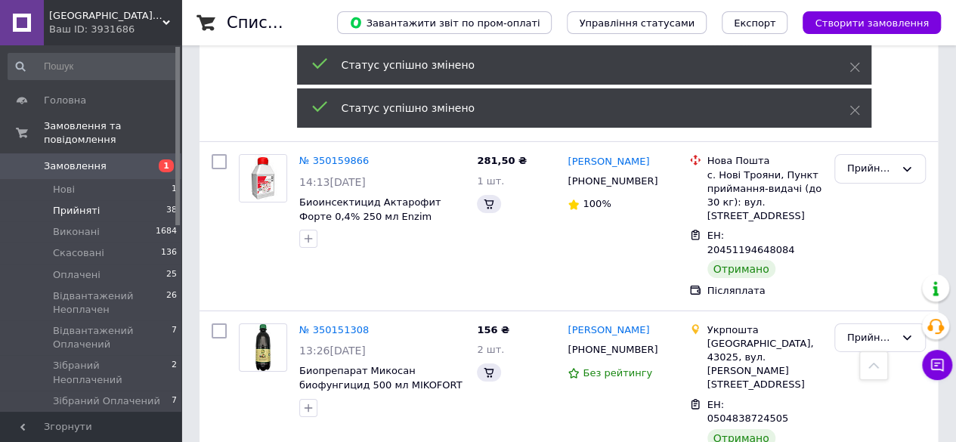
scroll to position [2263, 0]
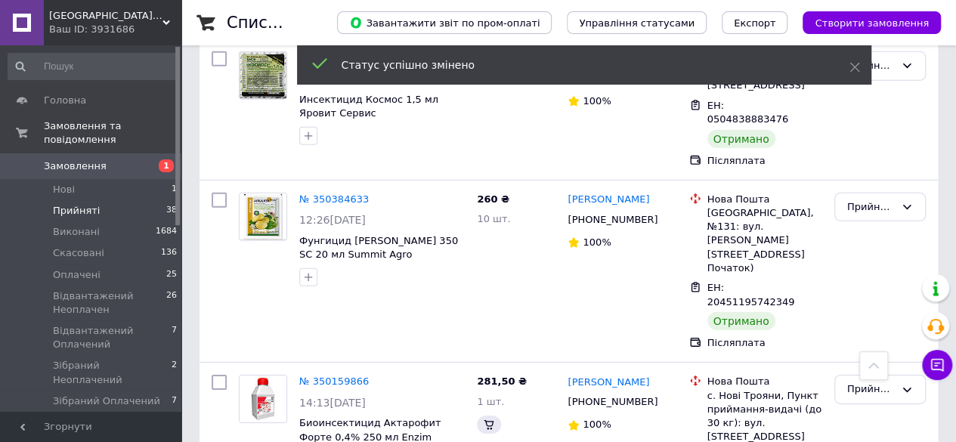
scroll to position [2111, 0]
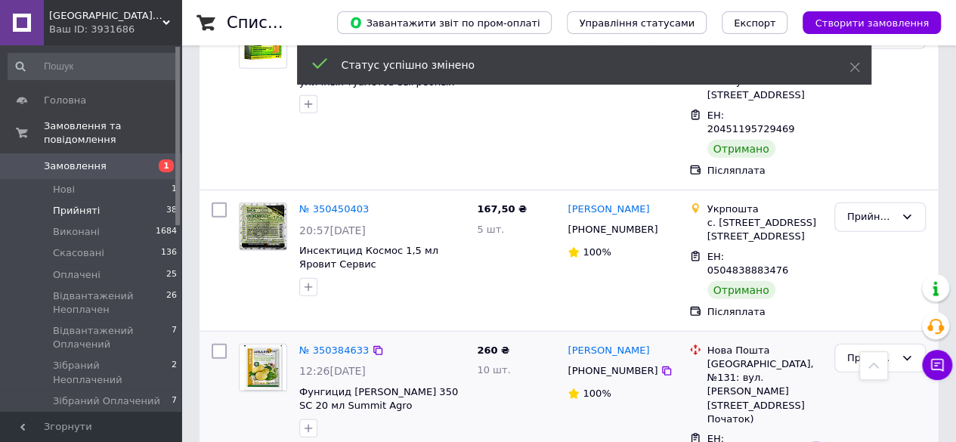
scroll to position [1960, 0]
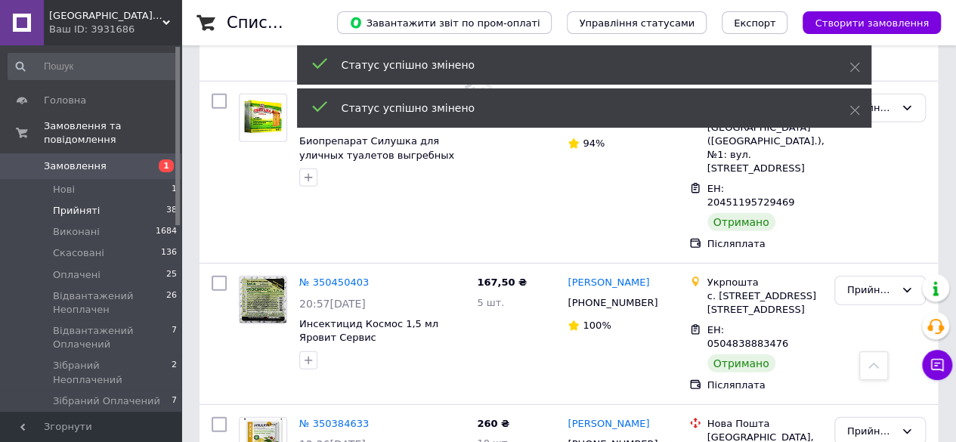
drag, startPoint x: 878, startPoint y: 276, endPoint x: 875, endPoint y: 283, distance: 8.1
drag, startPoint x: 869, startPoint y: 313, endPoint x: 871, endPoint y: 299, distance: 13.7
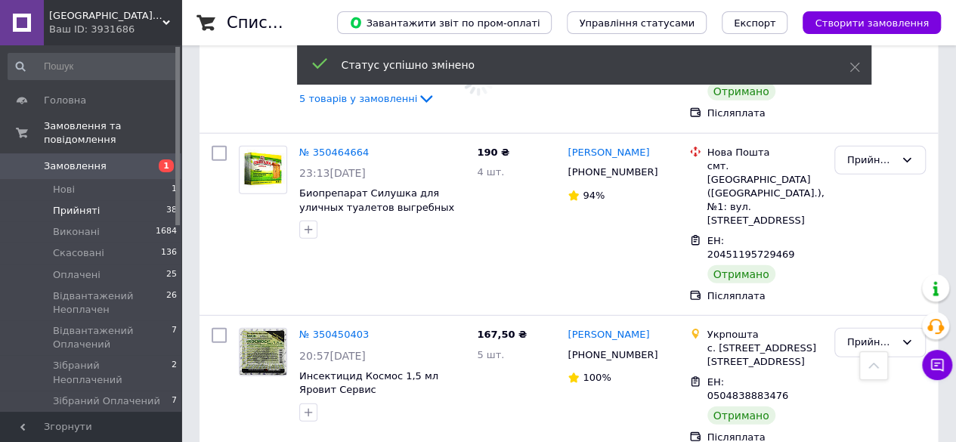
scroll to position [1885, 0]
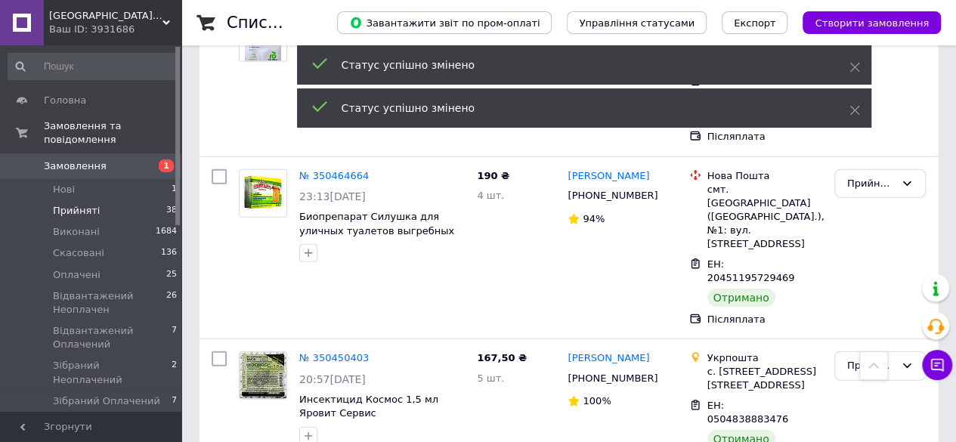
drag, startPoint x: 867, startPoint y: 253, endPoint x: 866, endPoint y: 240, distance: 12.9
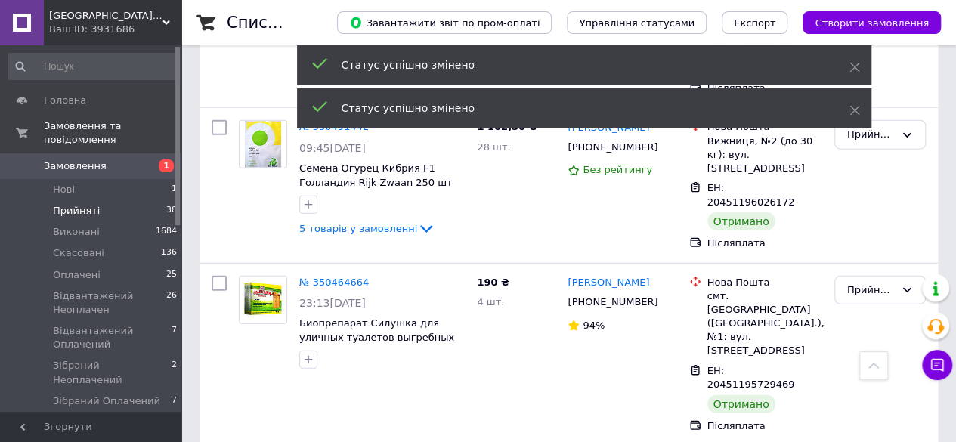
scroll to position [1733, 0]
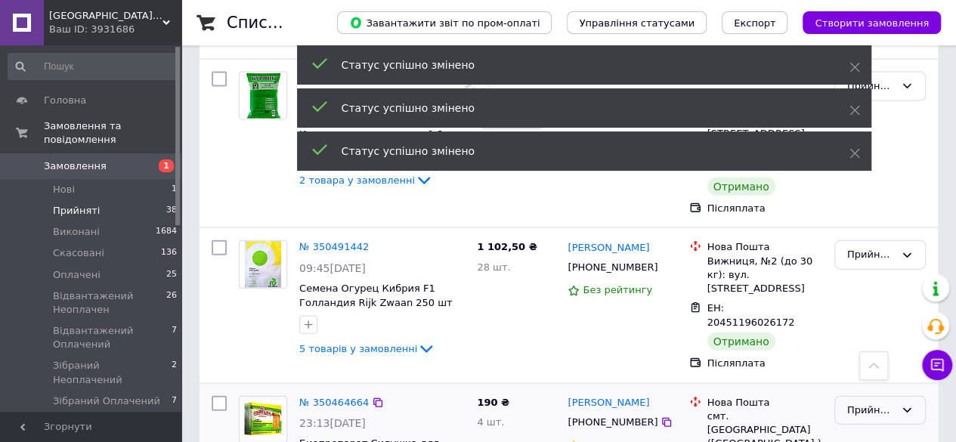
click at [863, 403] on div "Прийнято" at bounding box center [871, 411] width 48 height 16
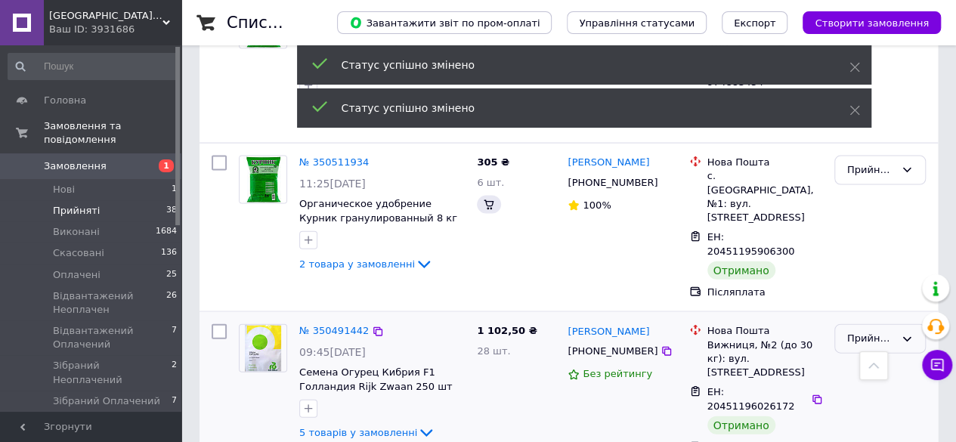
scroll to position [1431, 0]
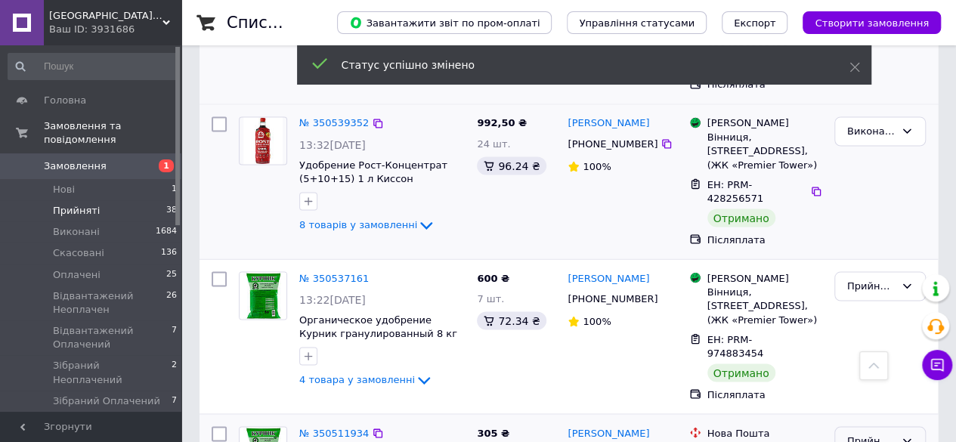
scroll to position [1280, 0]
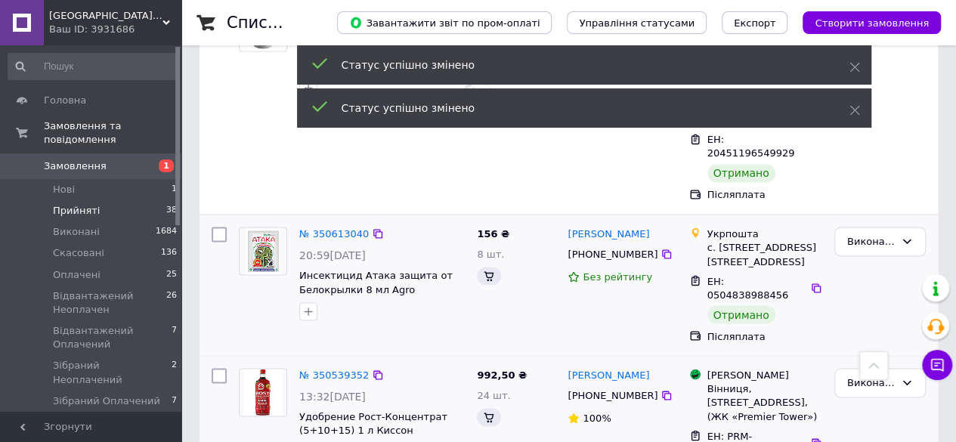
scroll to position [1347, 0]
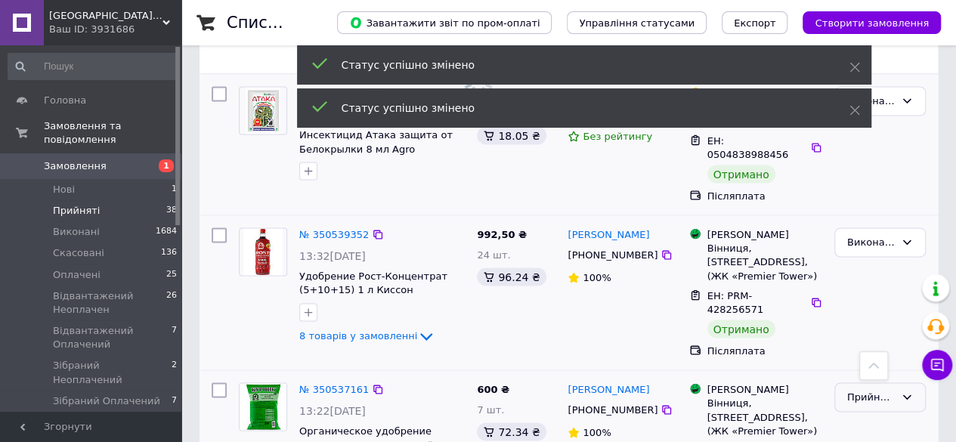
click at [863, 383] on div "Прийнято" at bounding box center [880, 397] width 91 height 29
click at [868, 415] on li "Виконано" at bounding box center [880, 429] width 90 height 28
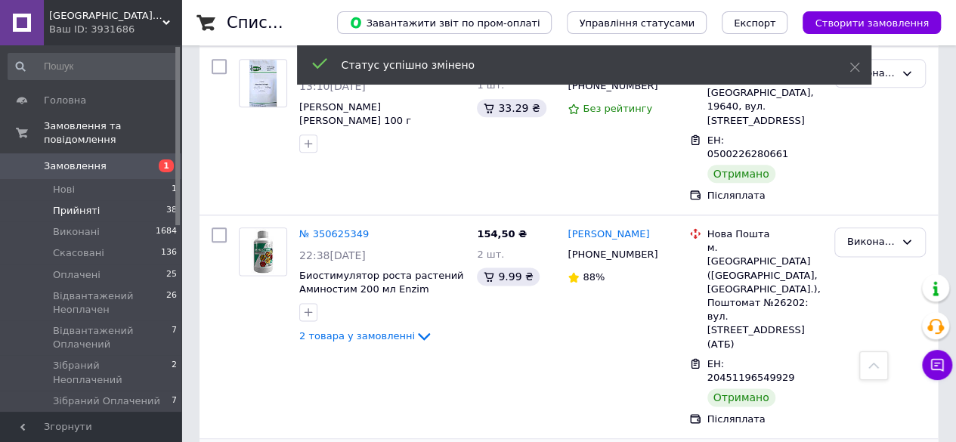
scroll to position [525, 0]
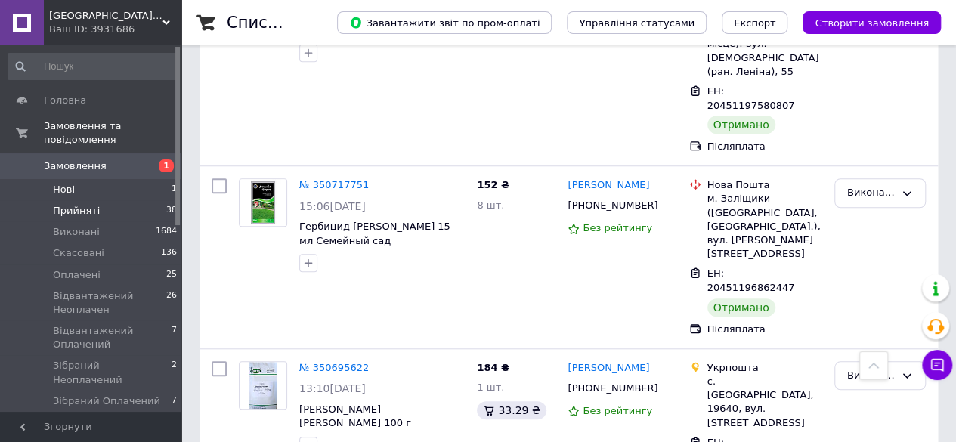
click at [113, 179] on li "Нові 1" at bounding box center [93, 189] width 186 height 21
